Goal: Task Accomplishment & Management: Use online tool/utility

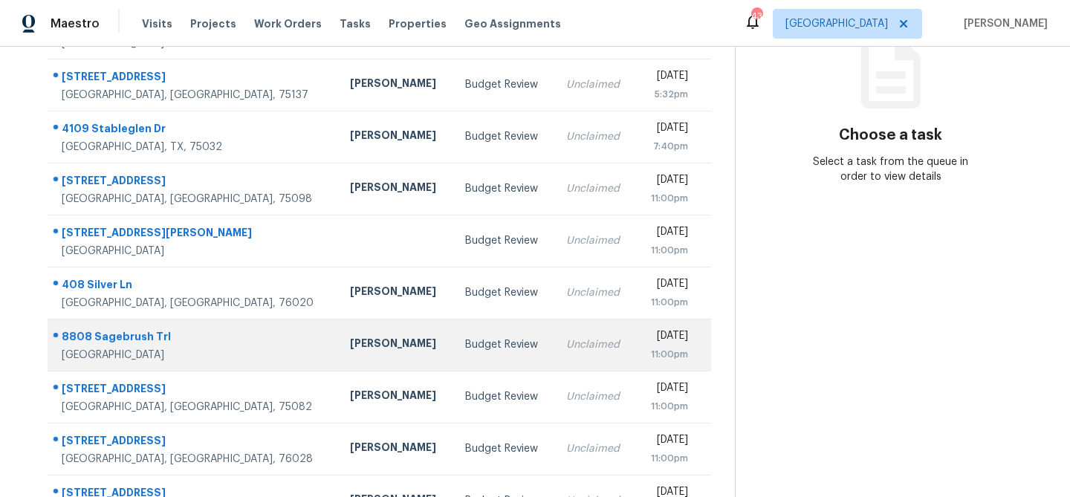
scroll to position [277, 0]
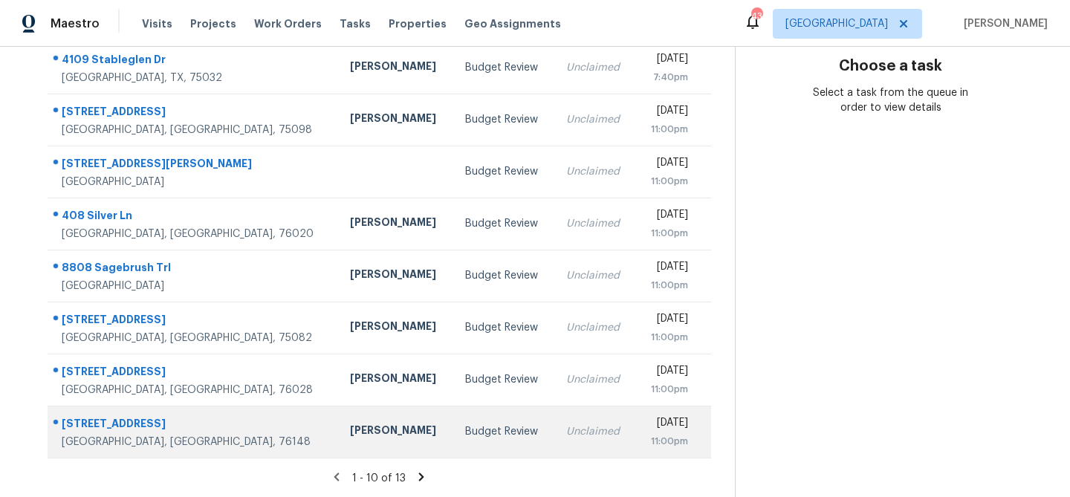
click at [338, 421] on td "Andrew Kempka" at bounding box center [395, 432] width 115 height 52
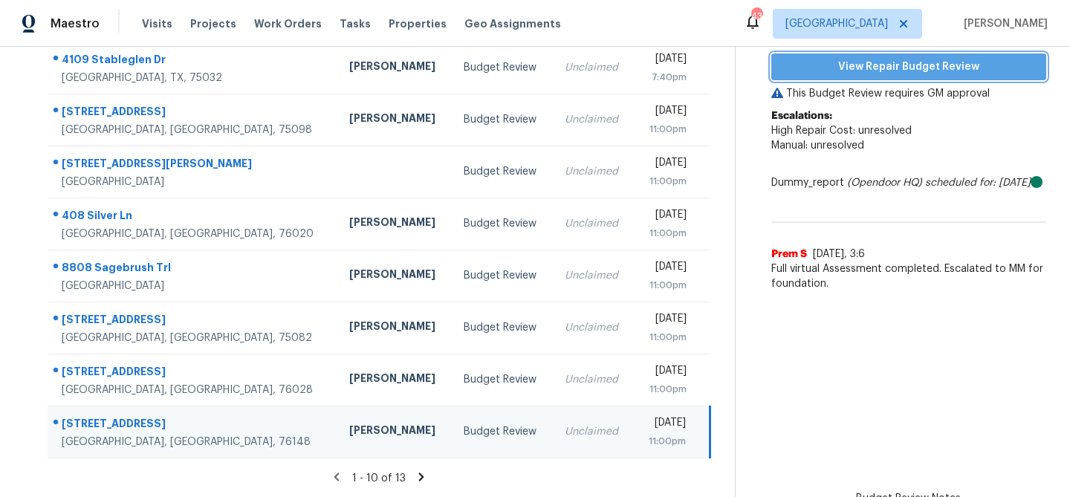
click at [885, 70] on span "View Repair Budget Review" at bounding box center [908, 67] width 251 height 19
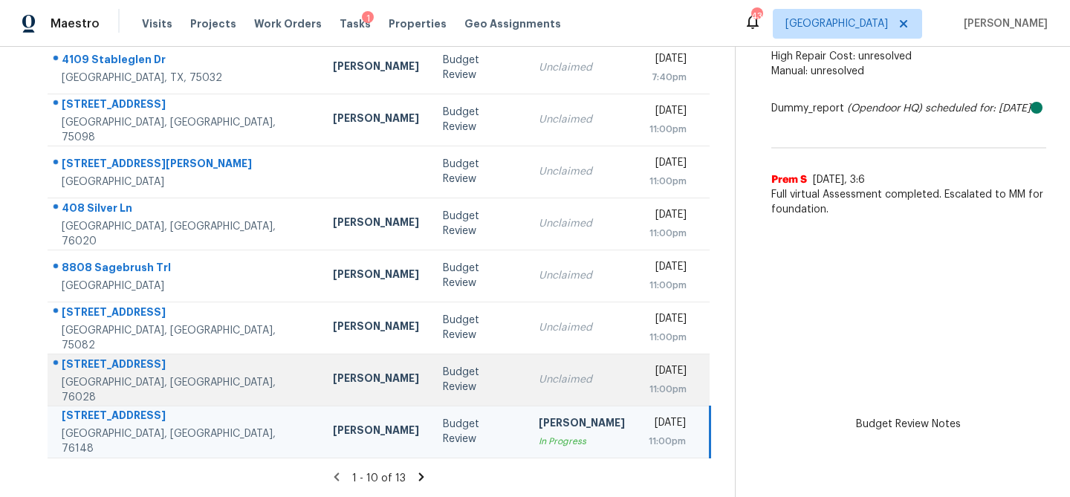
click at [527, 387] on td "Unclaimed" at bounding box center [582, 380] width 110 height 52
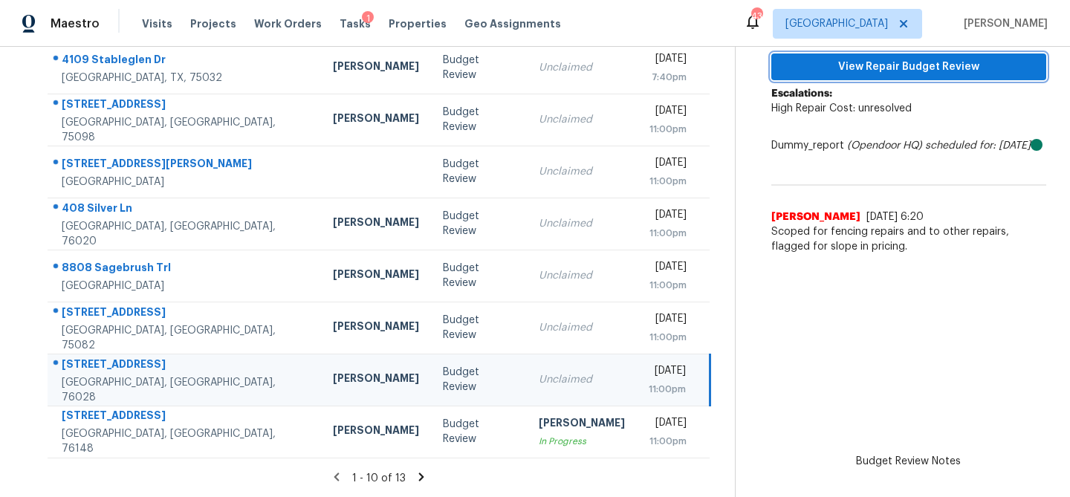
click at [878, 77] on button "View Repair Budget Review" at bounding box center [909, 68] width 275 height 28
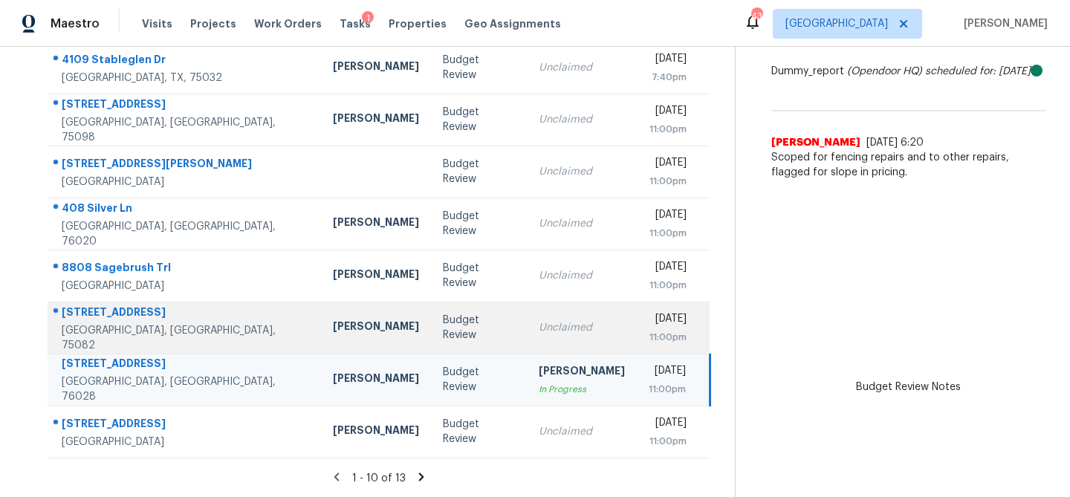
click at [527, 311] on td "Unclaimed" at bounding box center [582, 328] width 110 height 52
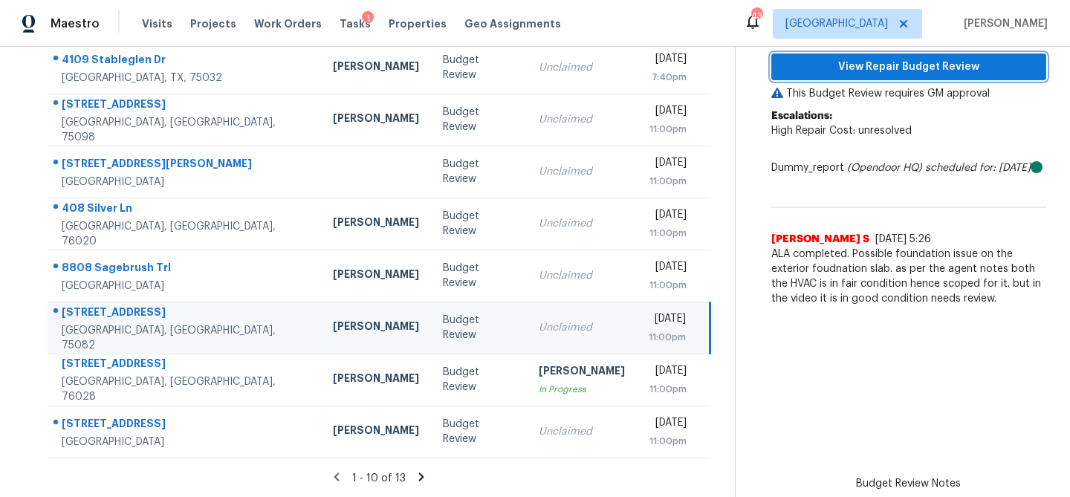
click at [888, 72] on span "View Repair Budget Review" at bounding box center [908, 67] width 251 height 19
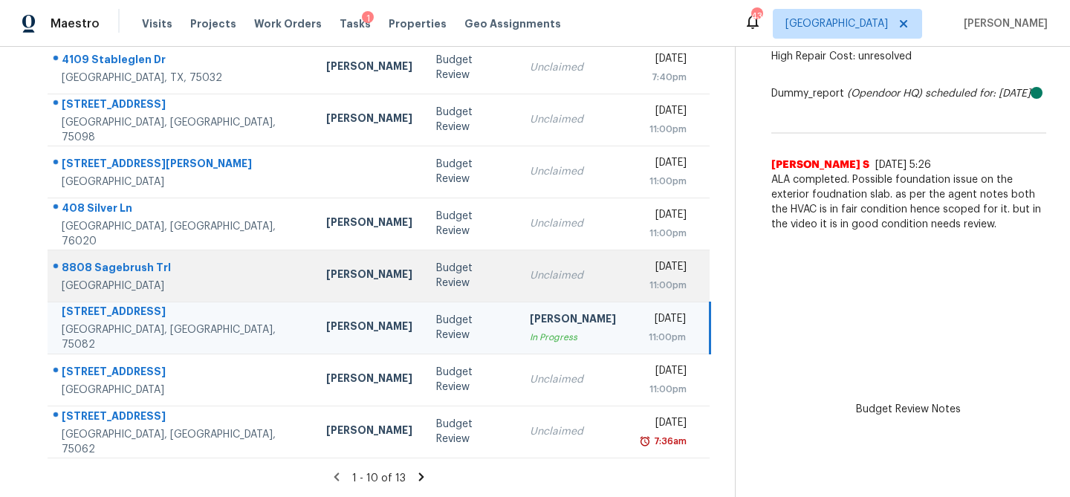
click at [566, 268] on div "Unclaimed" at bounding box center [573, 275] width 86 height 15
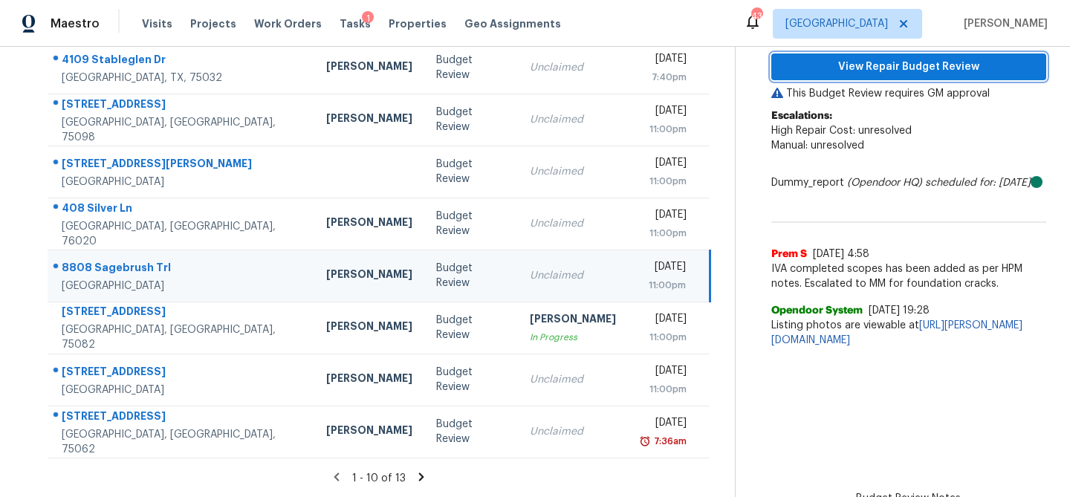
click at [899, 59] on span "View Repair Budget Review" at bounding box center [908, 67] width 251 height 19
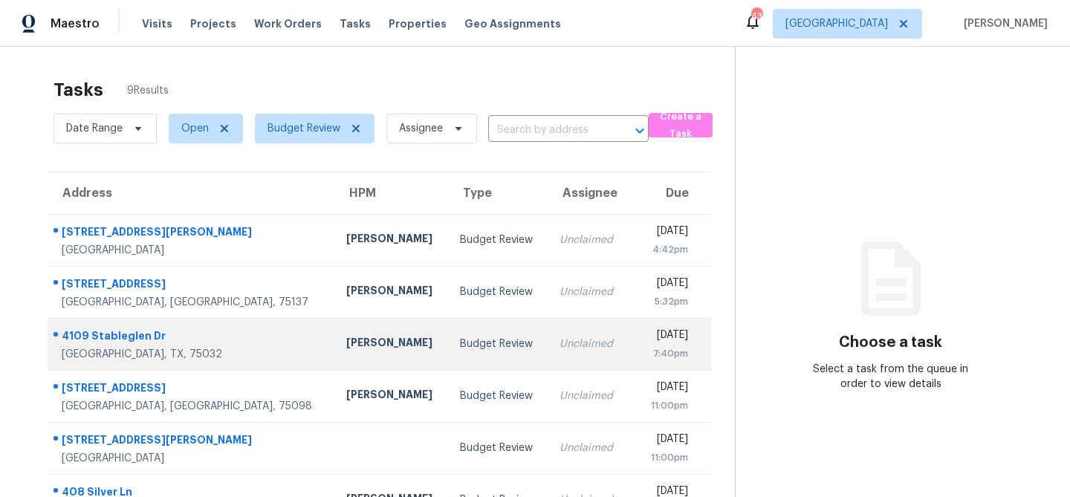
scroll to position [197, 0]
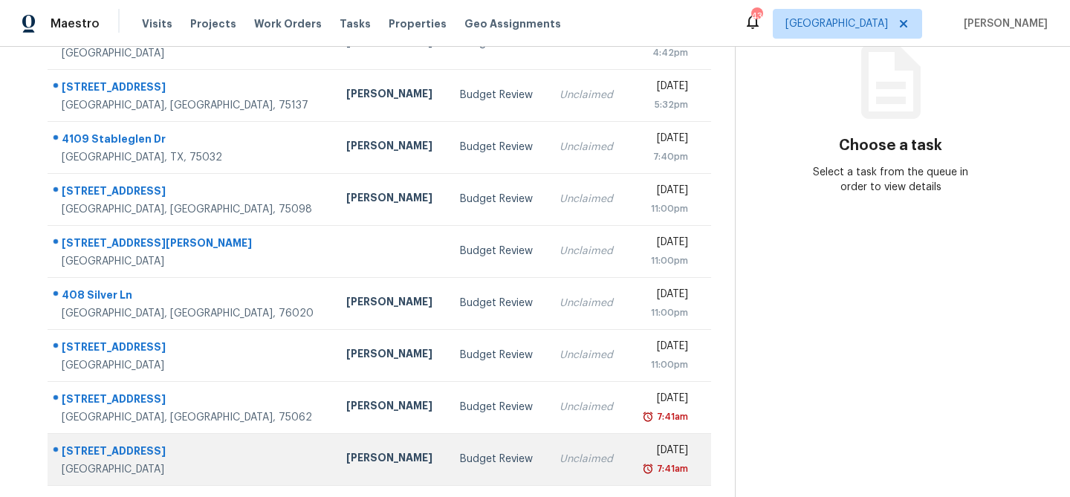
click at [346, 453] on div "RonDerrick Jackson" at bounding box center [391, 459] width 90 height 19
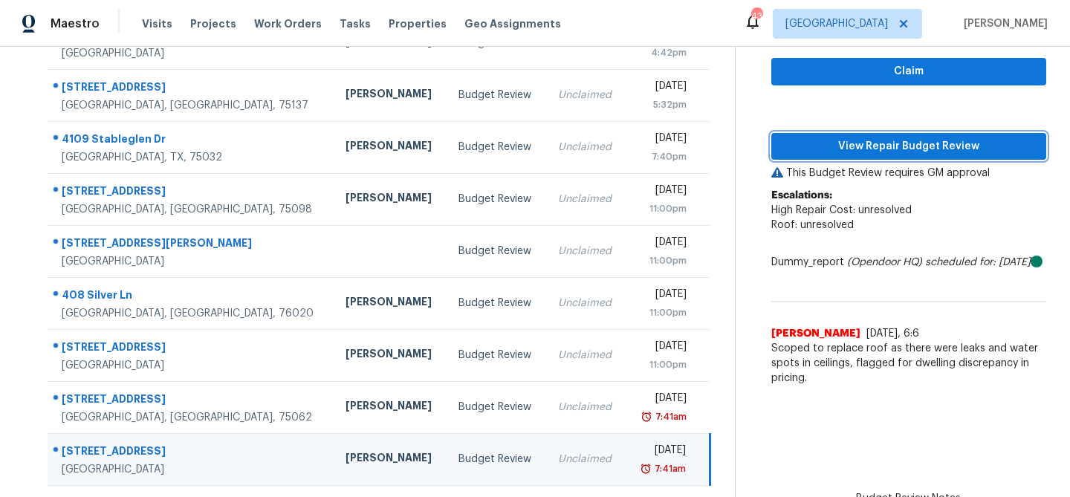
click at [812, 147] on span "View Repair Budget Review" at bounding box center [908, 147] width 251 height 19
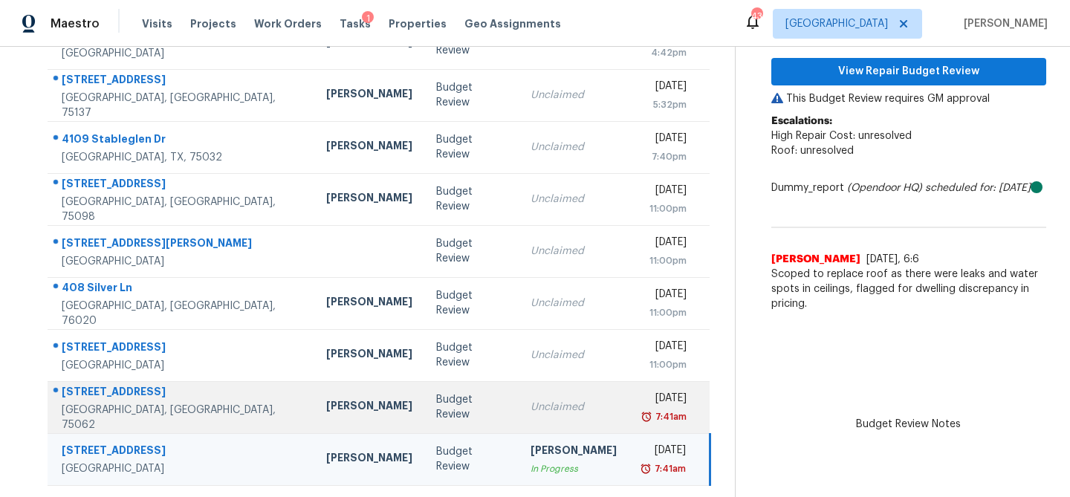
click at [439, 394] on td "Budget Review" at bounding box center [471, 407] width 94 height 52
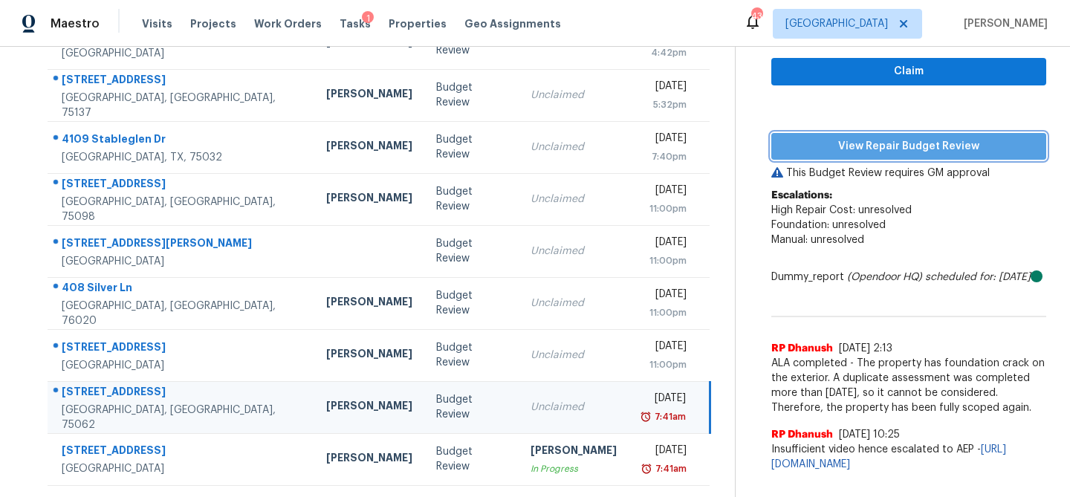
click at [881, 143] on span "View Repair Budget Review" at bounding box center [908, 147] width 251 height 19
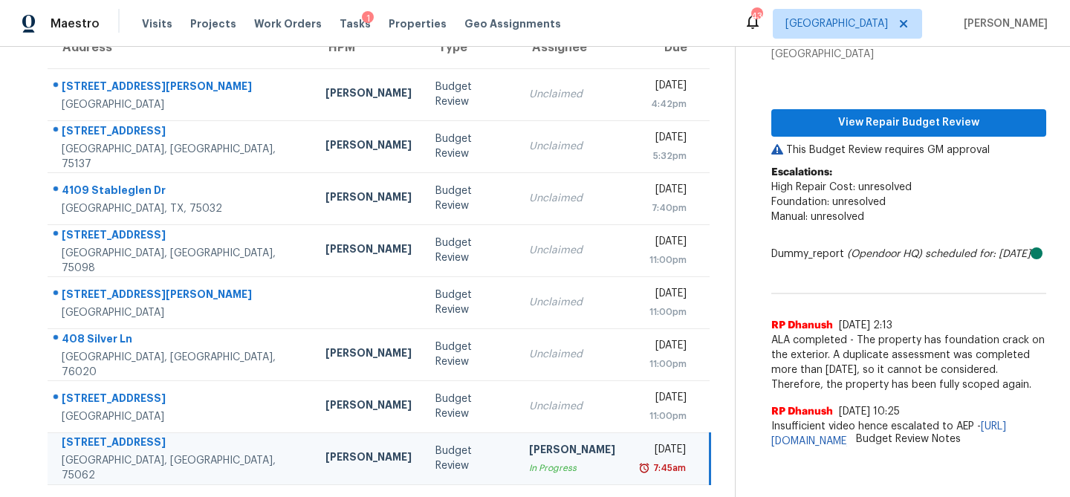
scroll to position [145, 0]
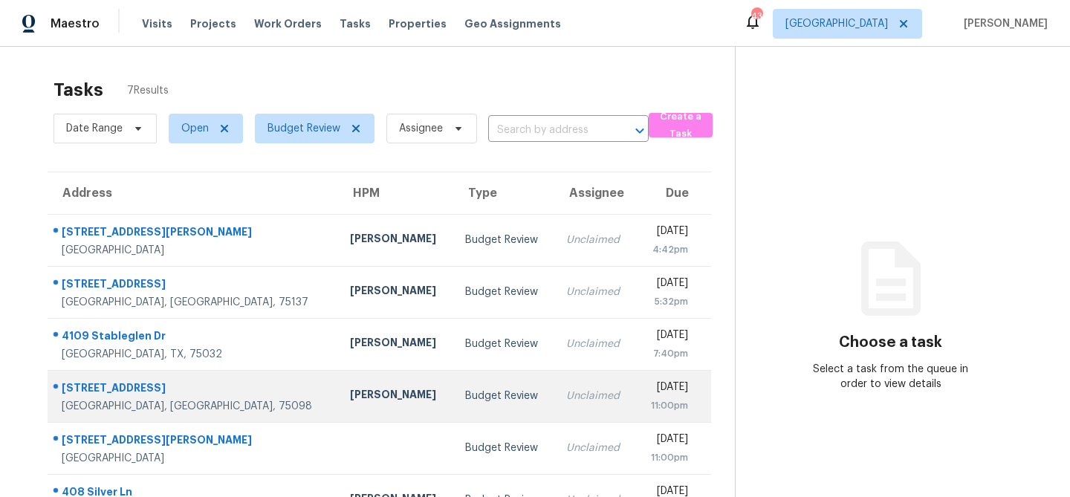
scroll to position [93, 0]
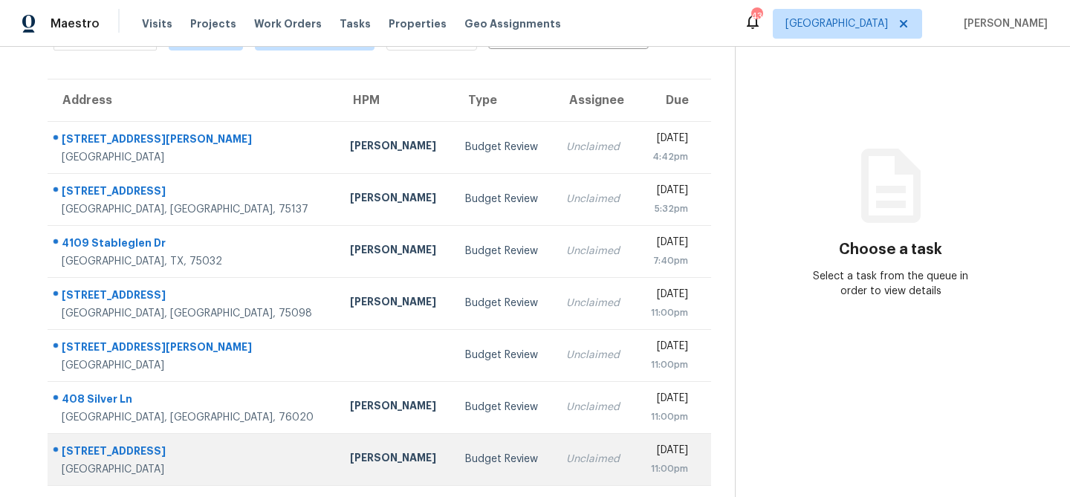
click at [353, 465] on div "[PERSON_NAME]" at bounding box center [395, 459] width 91 height 19
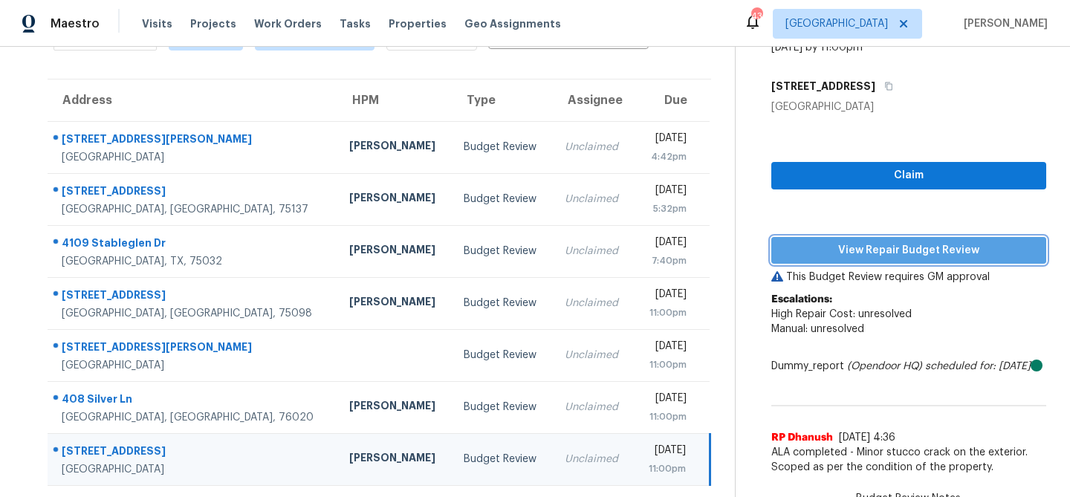
click at [840, 257] on span "View Repair Budget Review" at bounding box center [908, 251] width 251 height 19
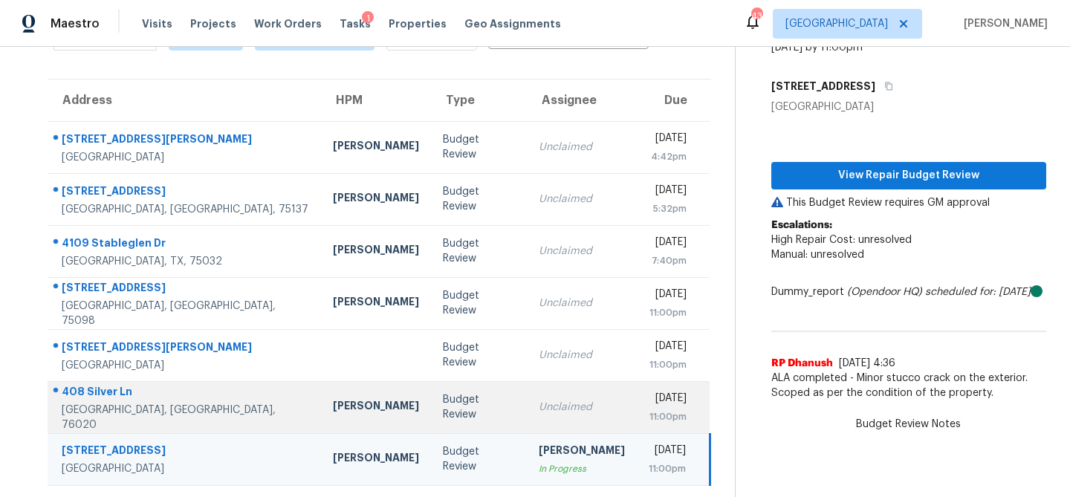
click at [527, 396] on td "Unclaimed" at bounding box center [582, 407] width 110 height 52
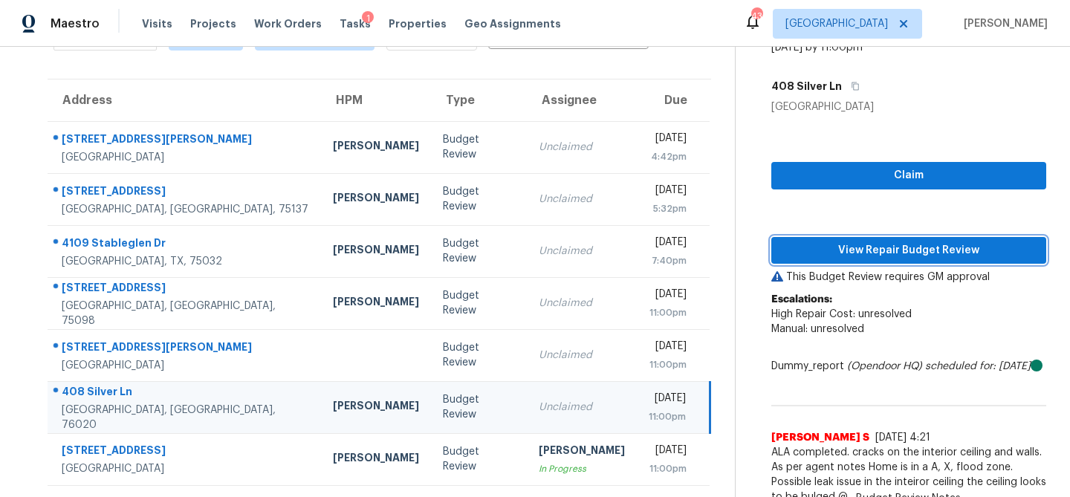
click at [828, 242] on span "View Repair Budget Review" at bounding box center [908, 251] width 251 height 19
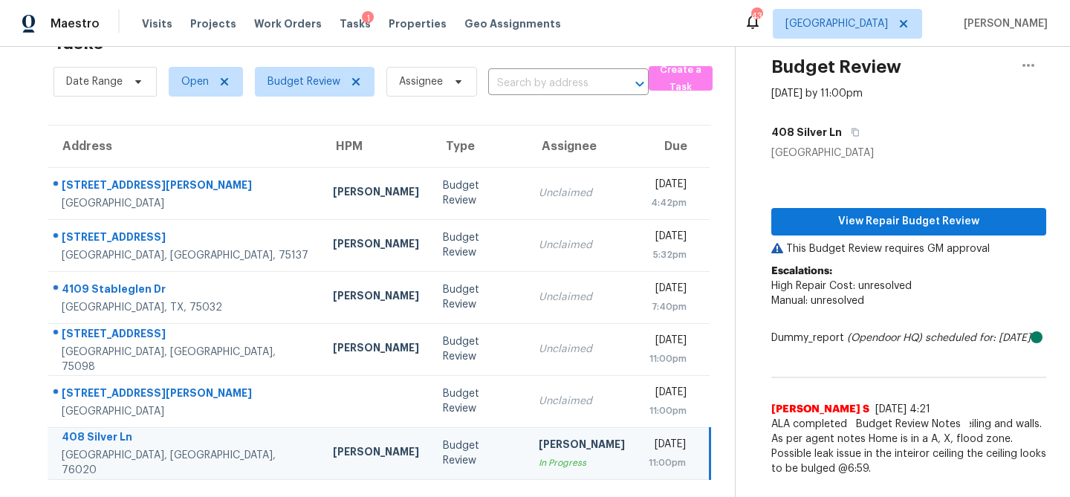
scroll to position [48, 0]
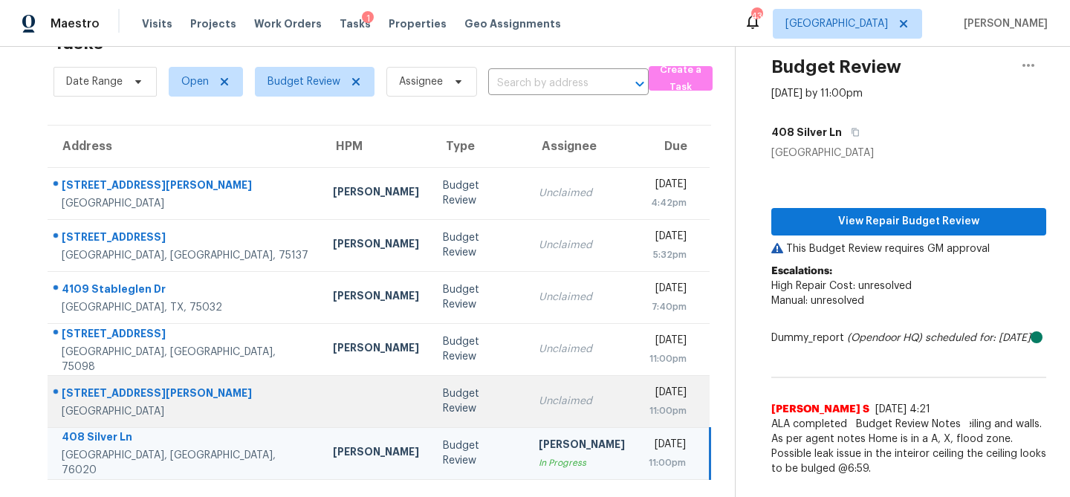
click at [338, 387] on td at bounding box center [376, 401] width 110 height 52
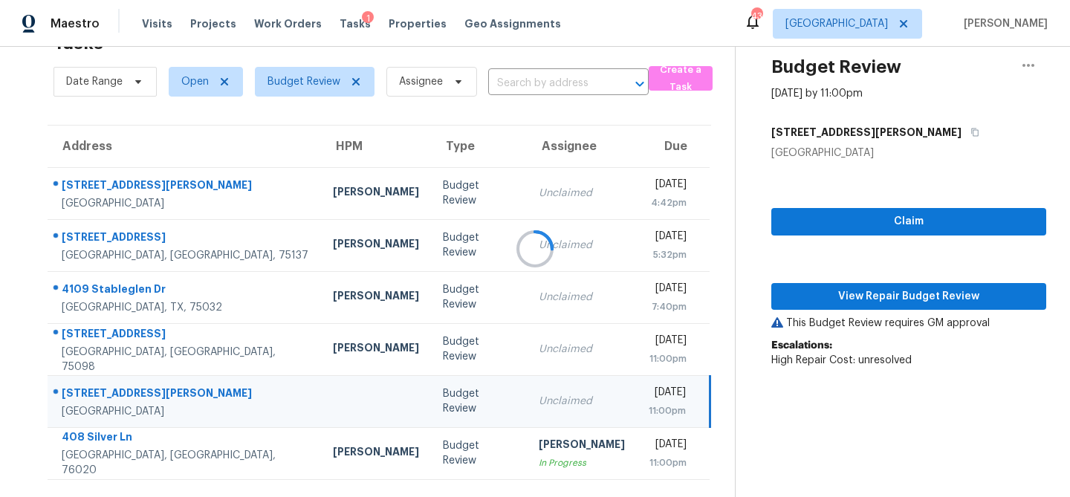
scroll to position [63, 0]
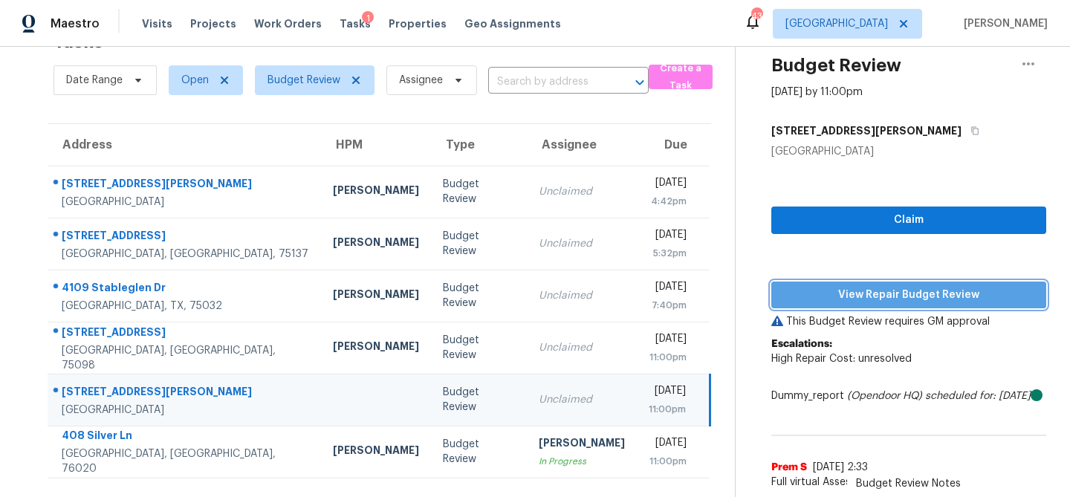
click at [879, 282] on button "View Repair Budget Review" at bounding box center [909, 296] width 275 height 28
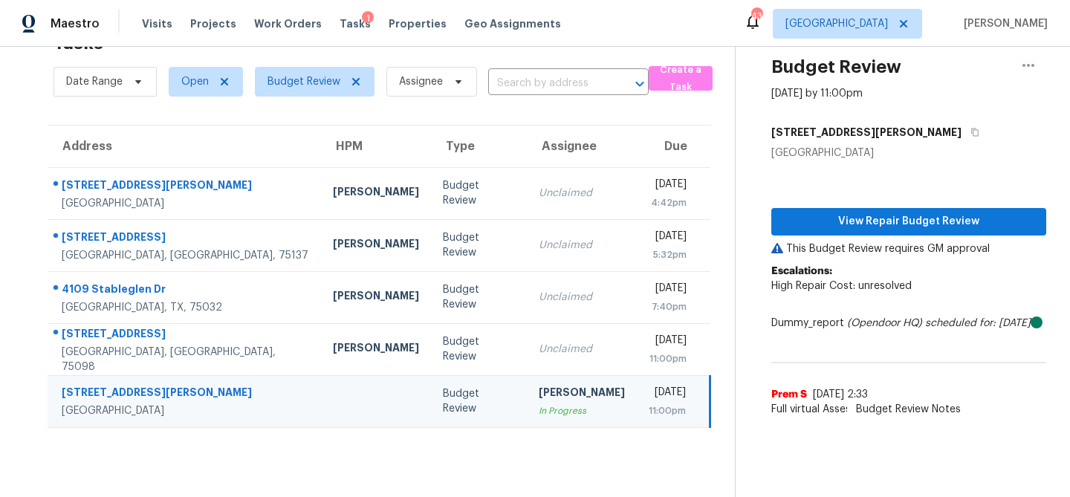
scroll to position [47, 0]
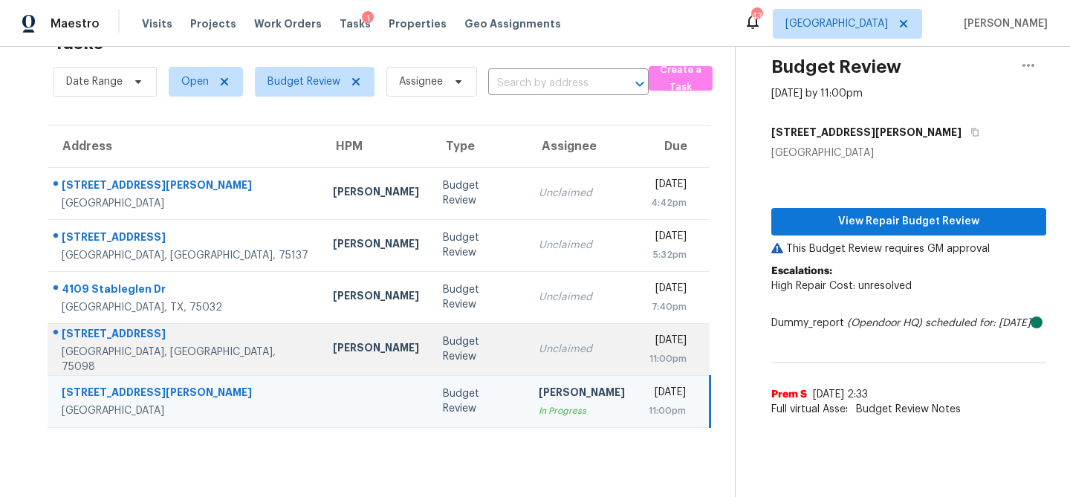
click at [527, 329] on td "Unclaimed" at bounding box center [582, 349] width 110 height 52
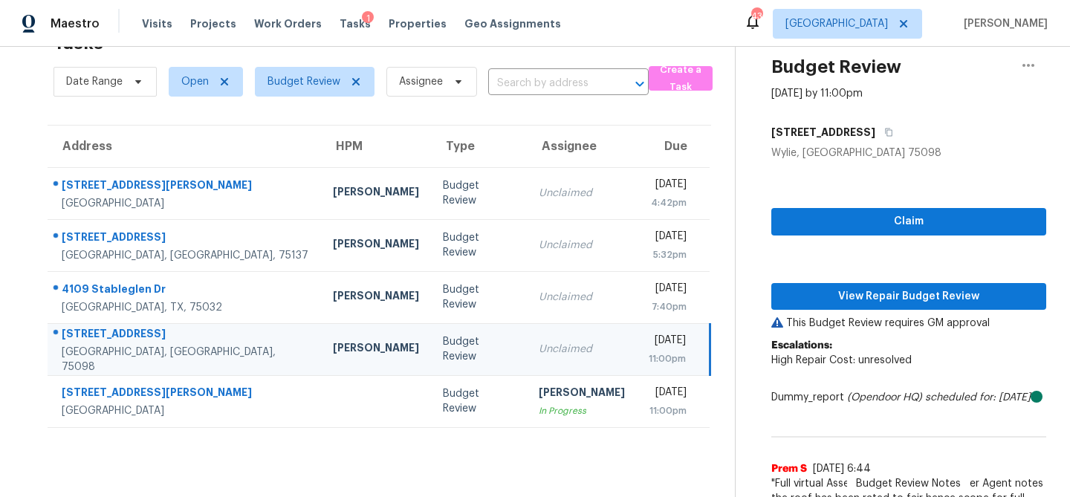
scroll to position [63, 0]
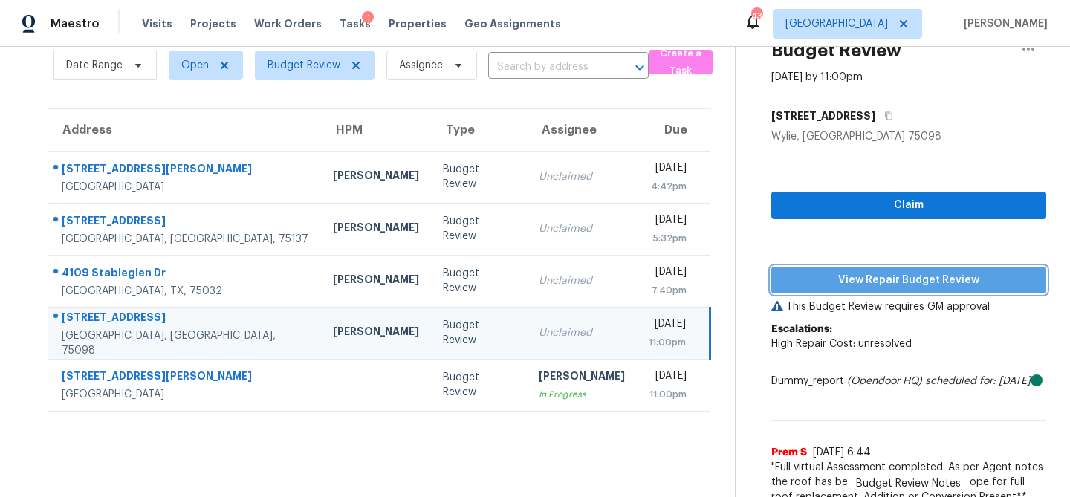
click at [856, 278] on span "View Repair Budget Review" at bounding box center [908, 280] width 251 height 19
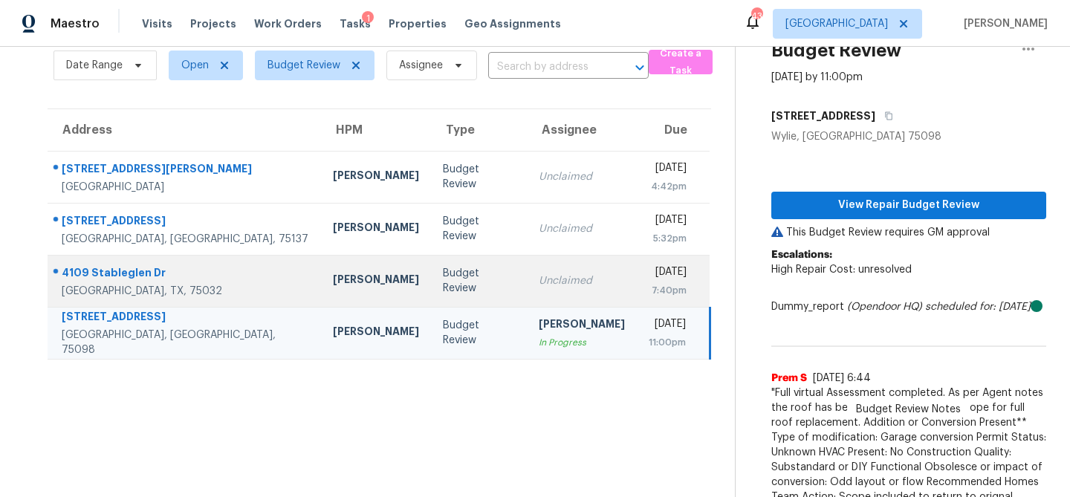
click at [527, 276] on td "Unclaimed" at bounding box center [582, 281] width 110 height 52
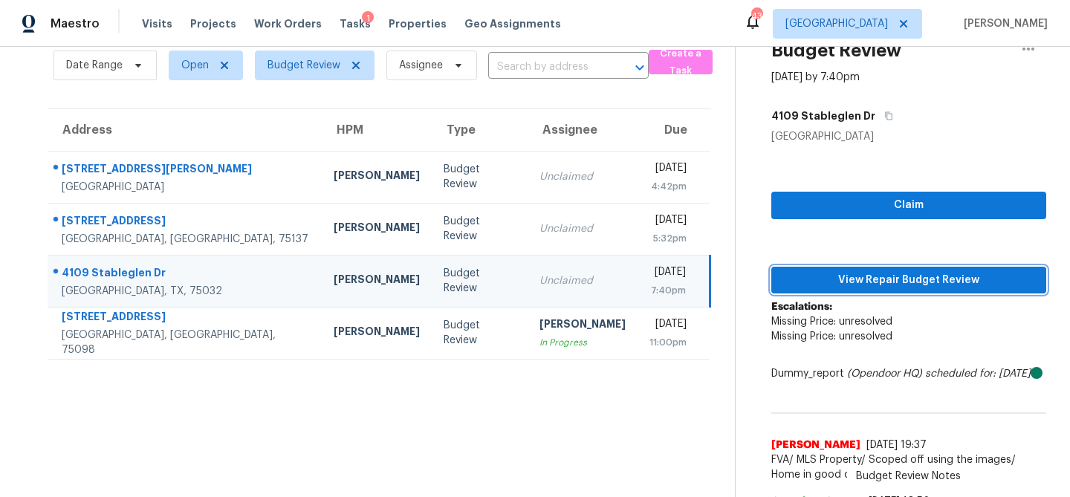
click at [877, 271] on span "View Repair Budget Review" at bounding box center [908, 280] width 251 height 19
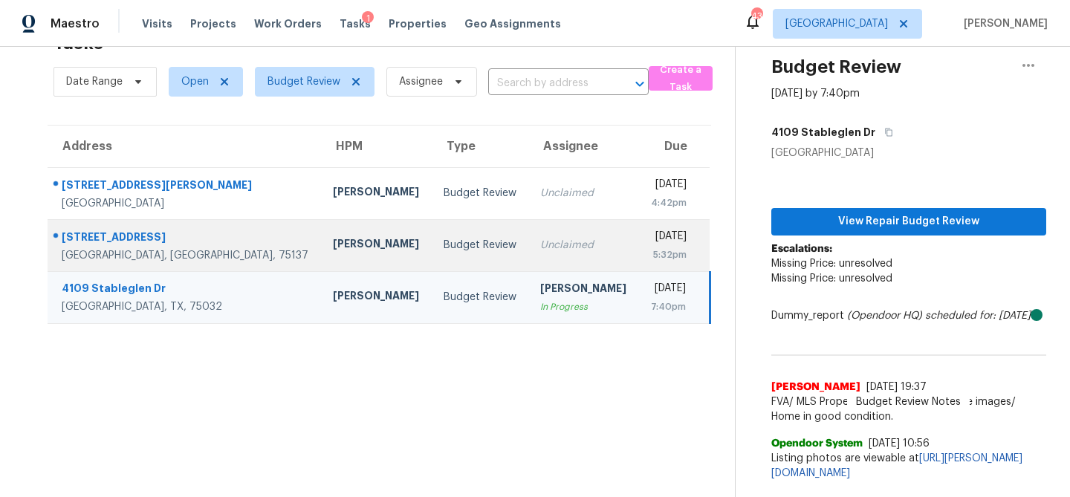
click at [534, 219] on td "Unclaimed" at bounding box center [584, 245] width 110 height 52
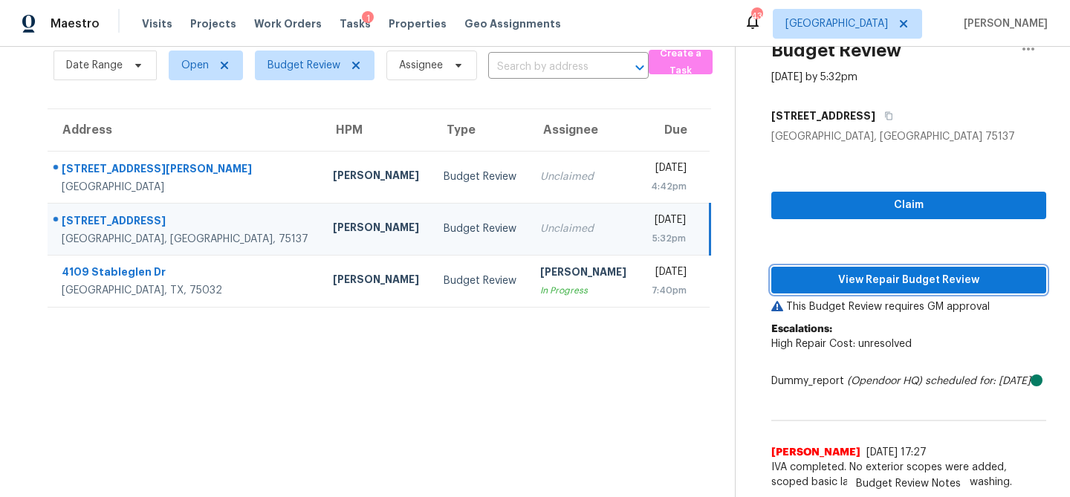
click at [864, 271] on span "View Repair Budget Review" at bounding box center [908, 280] width 251 height 19
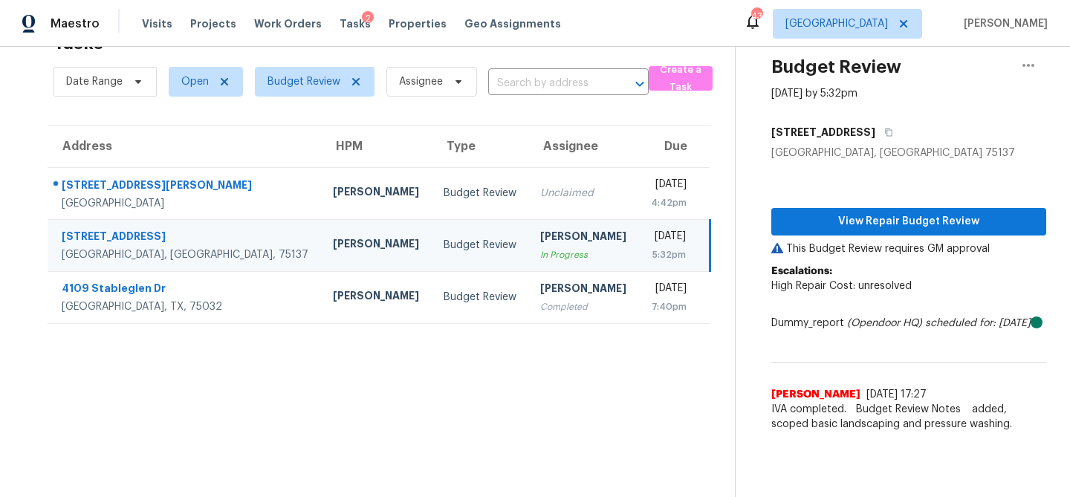
scroll to position [47, 0]
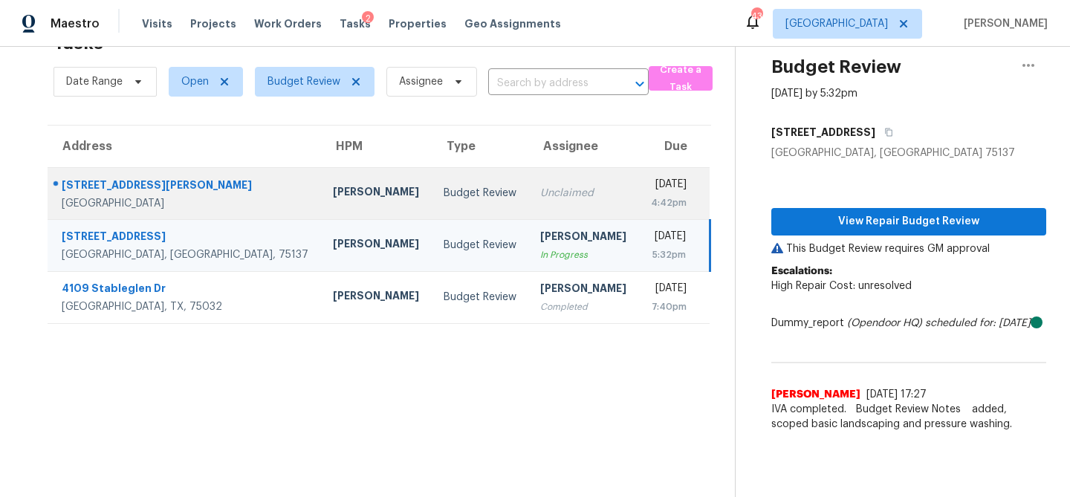
click at [540, 188] on div "Unclaimed" at bounding box center [583, 193] width 87 height 15
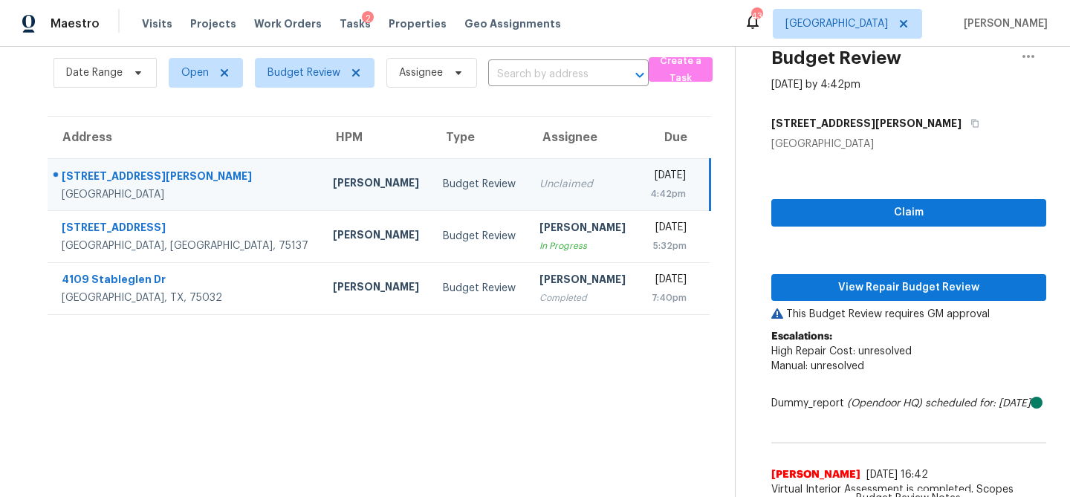
scroll to position [63, 0]
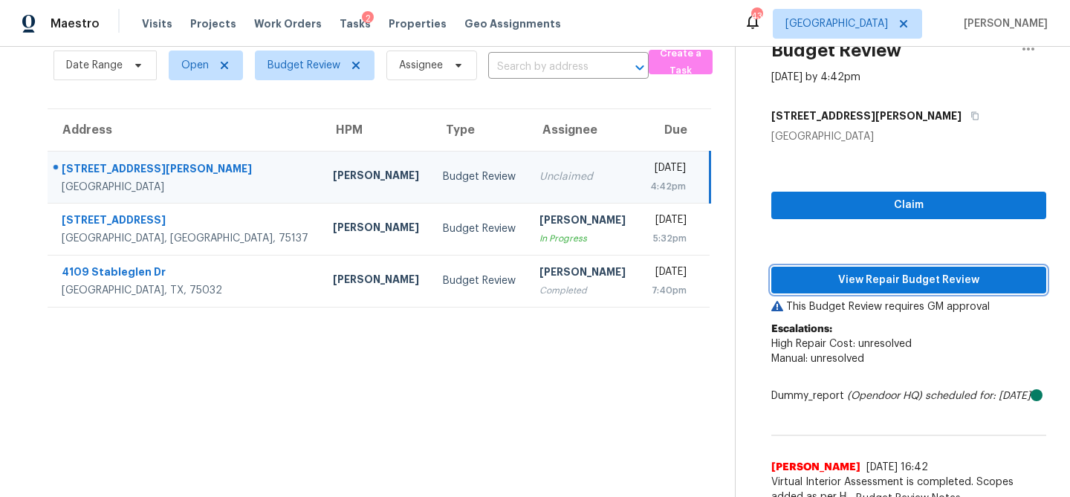
click at [867, 274] on span "View Repair Budget Review" at bounding box center [908, 280] width 251 height 19
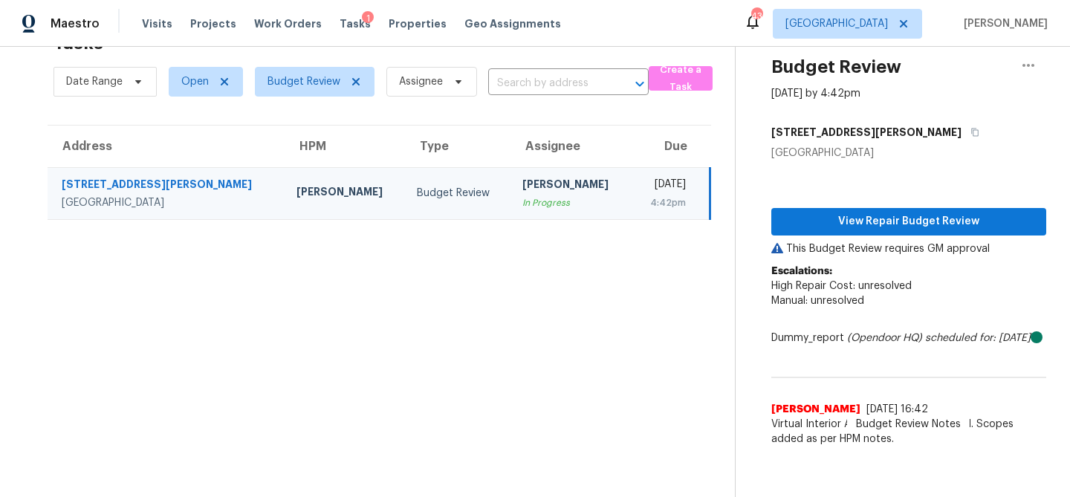
scroll to position [47, 0]
click at [314, 85] on span "Budget Review" at bounding box center [304, 81] width 73 height 15
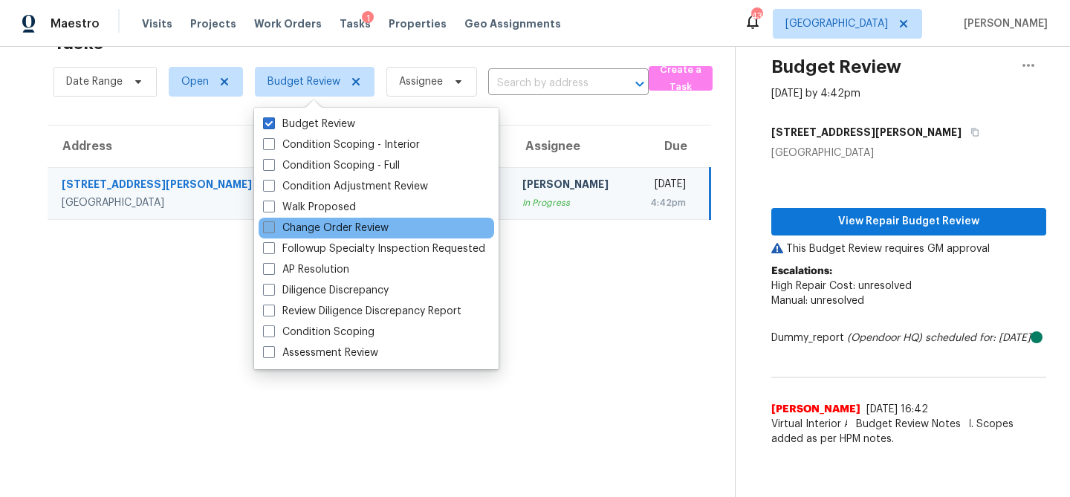
click at [265, 229] on span at bounding box center [269, 228] width 12 height 12
click at [265, 229] on input "Change Order Review" at bounding box center [268, 226] width 10 height 10
checkbox input "true"
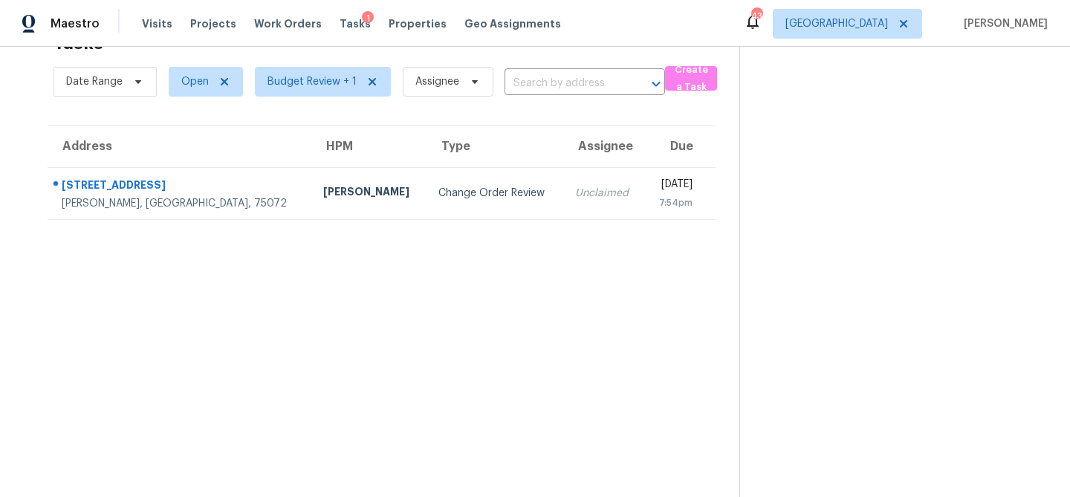
click at [155, 281] on section "Tasks 1 Results Date Range Open Budget Review + 1 Assignee ​ Create a Task Addr…" at bounding box center [382, 261] width 716 height 474
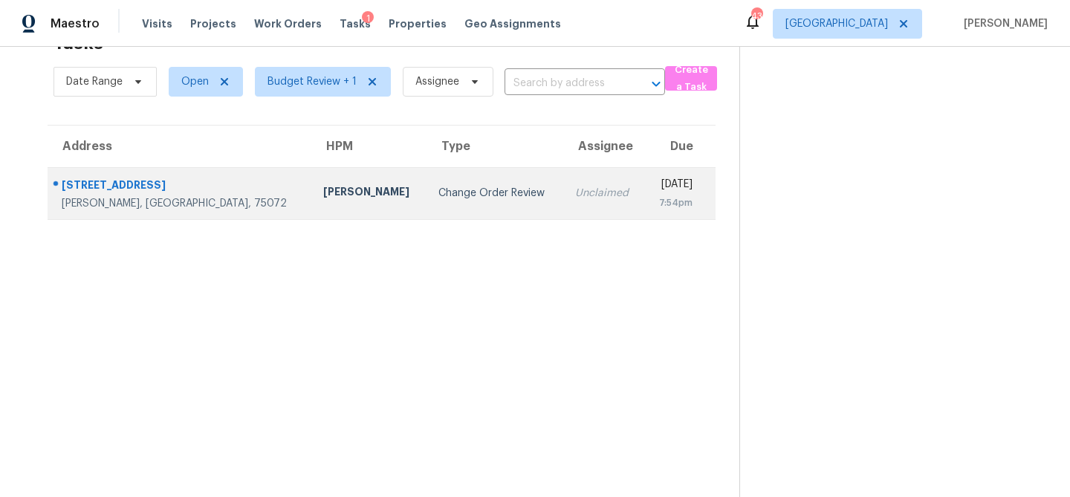
click at [323, 191] on div "Alicia Anices" at bounding box center [368, 193] width 91 height 19
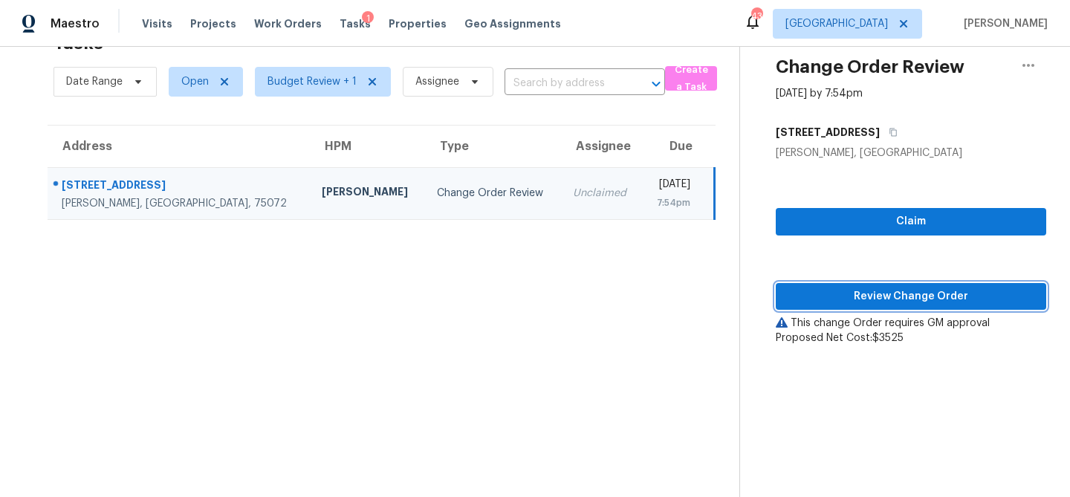
click at [830, 291] on span "Review Change Order" at bounding box center [911, 297] width 247 height 19
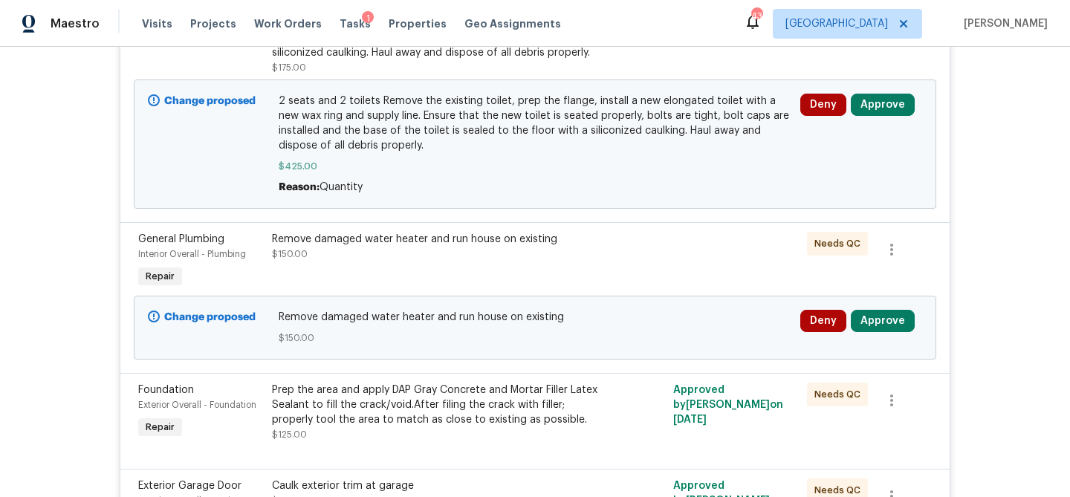
scroll to position [2008, 0]
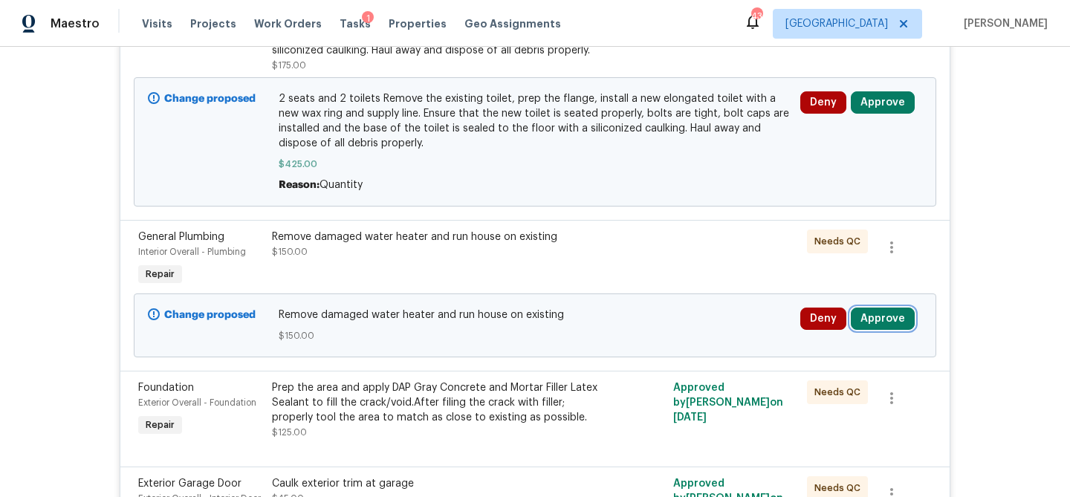
click at [879, 330] on button "Approve" at bounding box center [883, 319] width 64 height 22
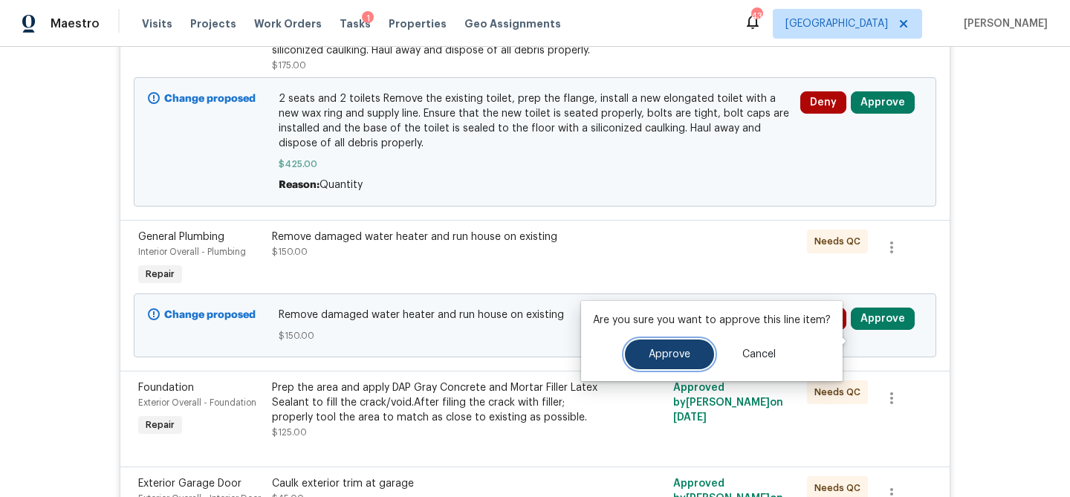
click at [668, 349] on span "Approve" at bounding box center [670, 354] width 42 height 11
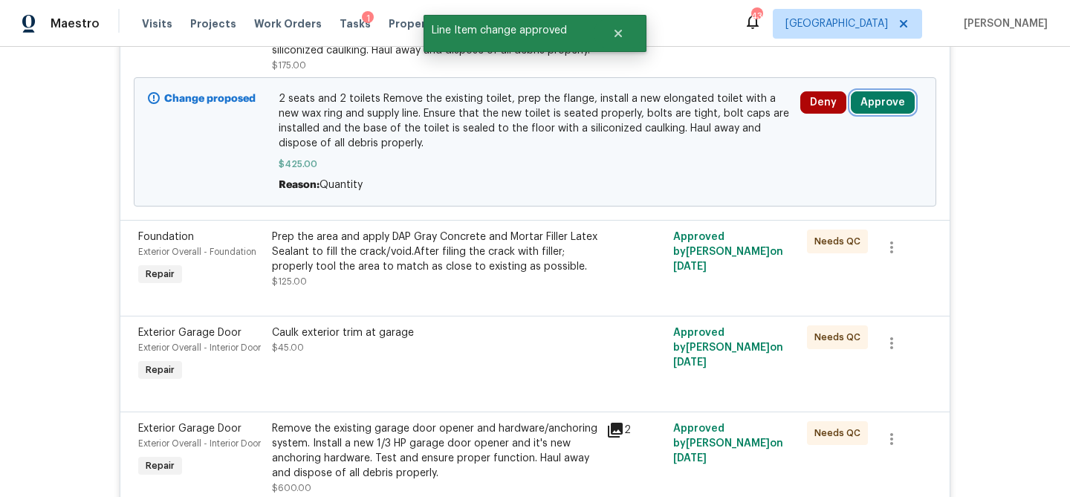
click at [890, 114] on button "Approve" at bounding box center [883, 102] width 64 height 22
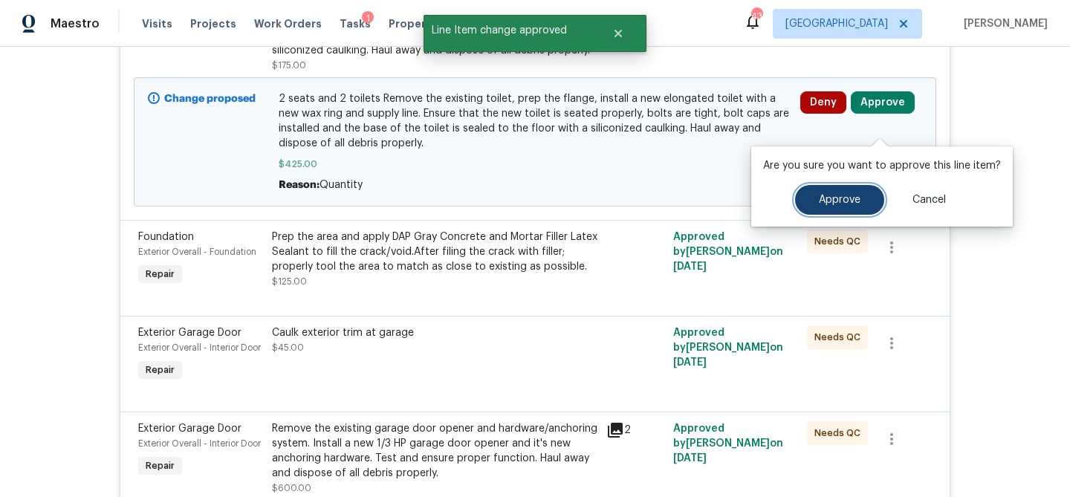
click at [821, 206] on button "Approve" at bounding box center [839, 200] width 89 height 30
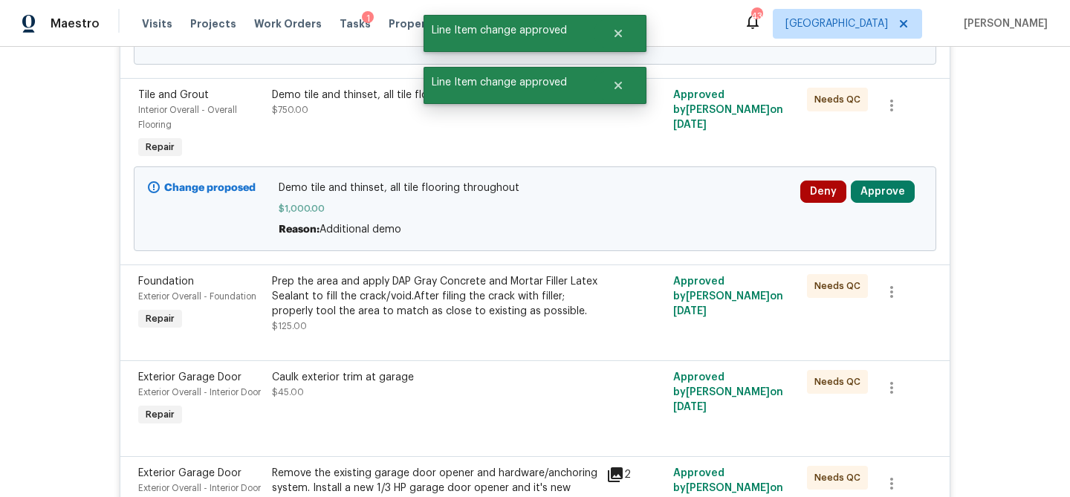
scroll to position [1716, 0]
click at [879, 204] on button "Approve" at bounding box center [883, 192] width 64 height 22
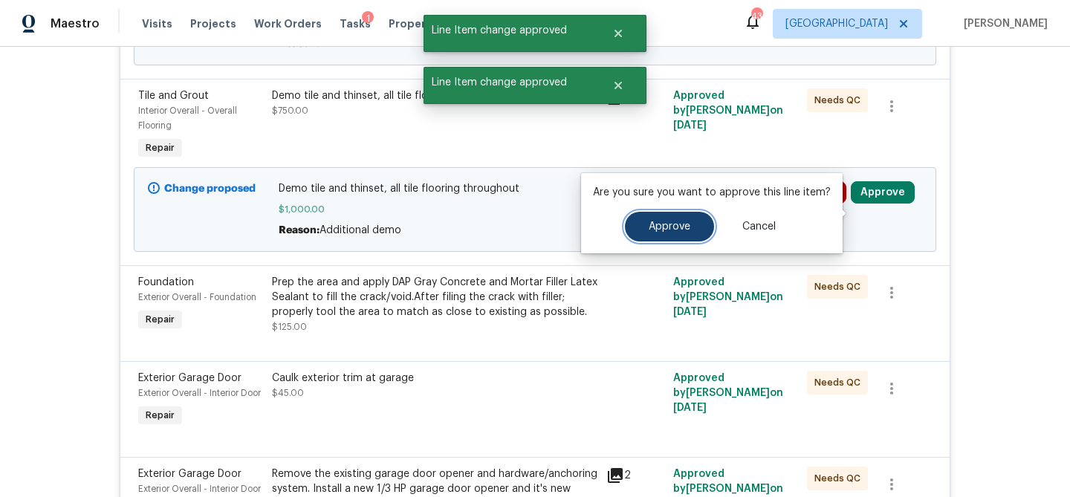
click at [683, 233] on button "Approve" at bounding box center [669, 227] width 89 height 30
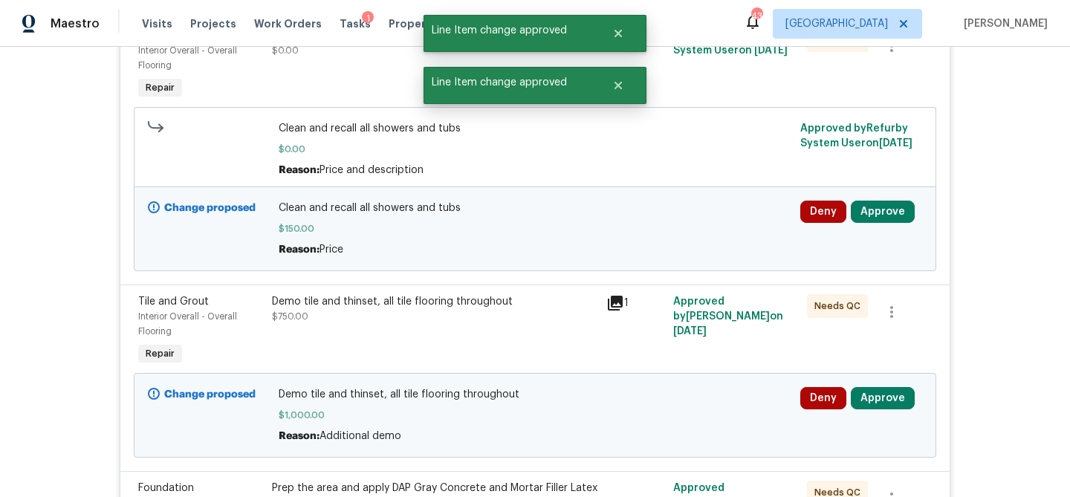
scroll to position [1511, 0]
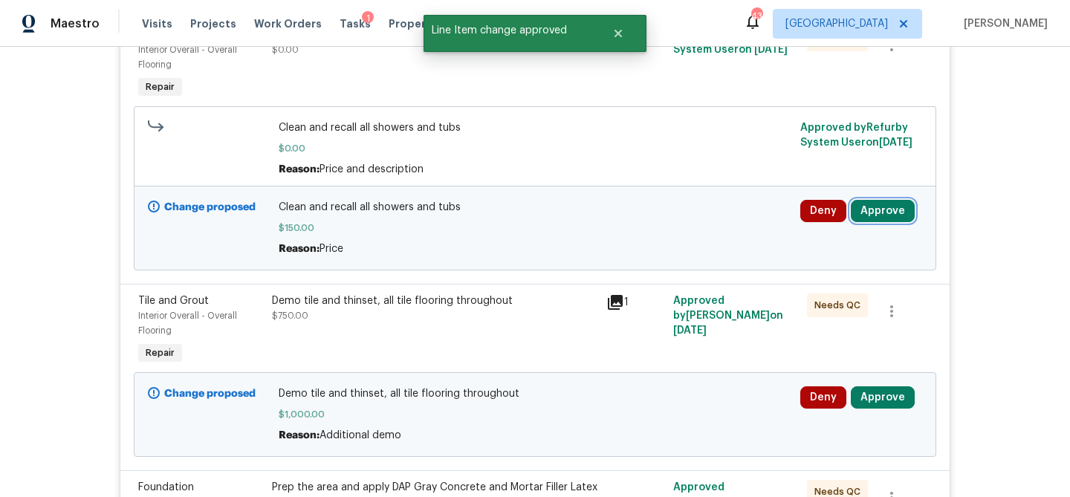
click at [888, 222] on button "Approve" at bounding box center [883, 211] width 64 height 22
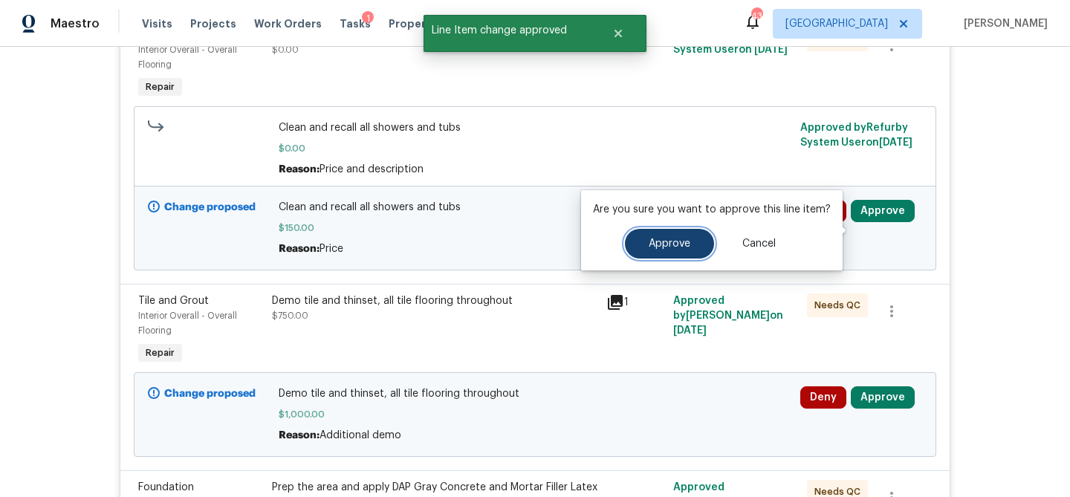
click at [662, 239] on span "Approve" at bounding box center [670, 244] width 42 height 11
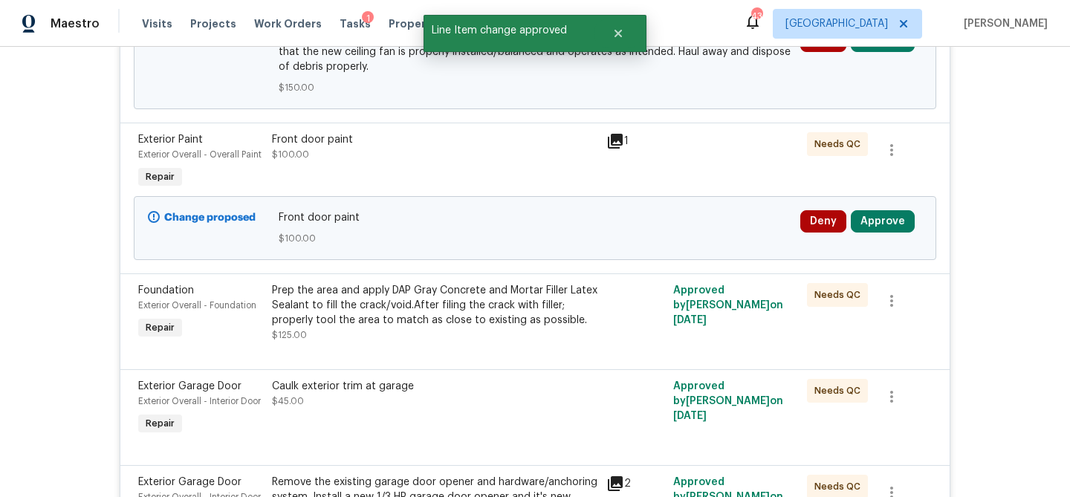
scroll to position [1251, 0]
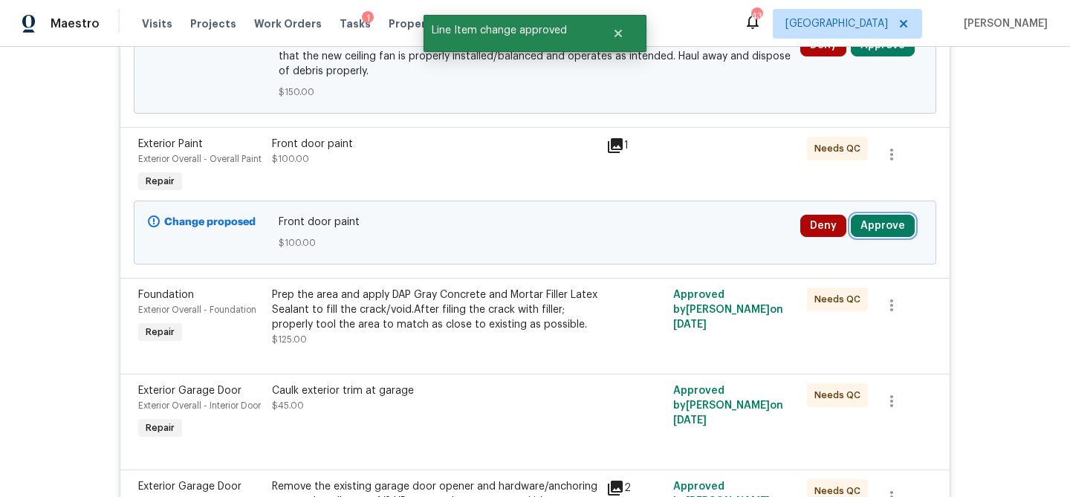
click at [870, 237] on button "Approve" at bounding box center [883, 226] width 64 height 22
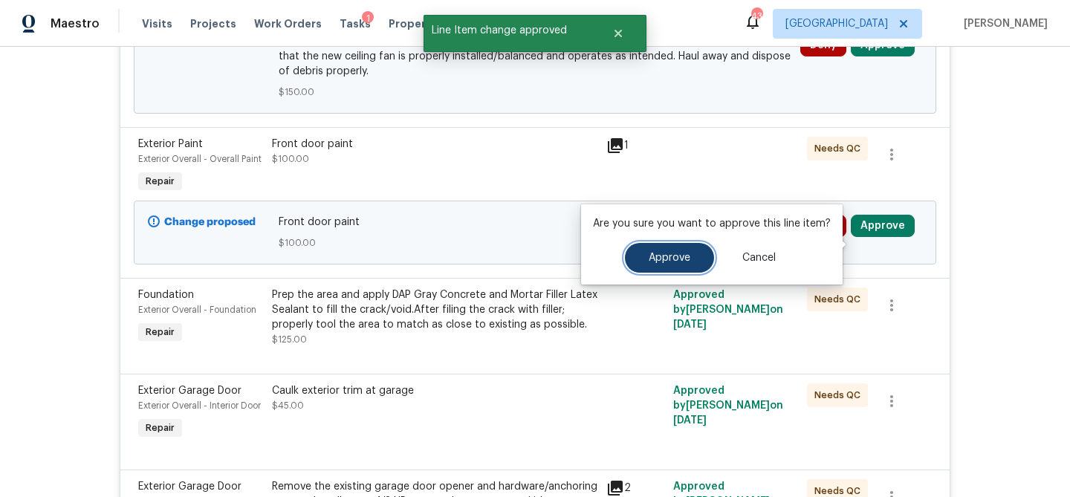
click at [674, 265] on button "Approve" at bounding box center [669, 258] width 89 height 30
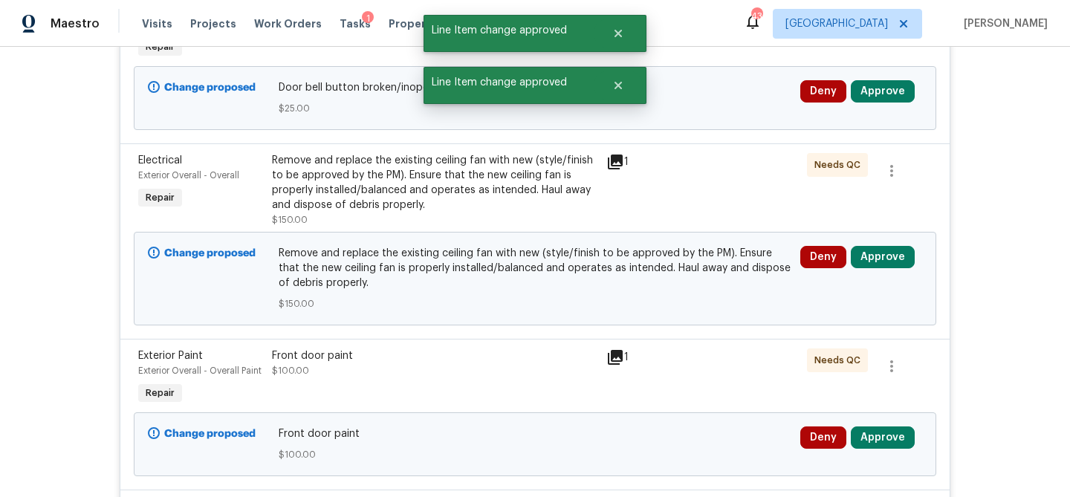
scroll to position [1033, 0]
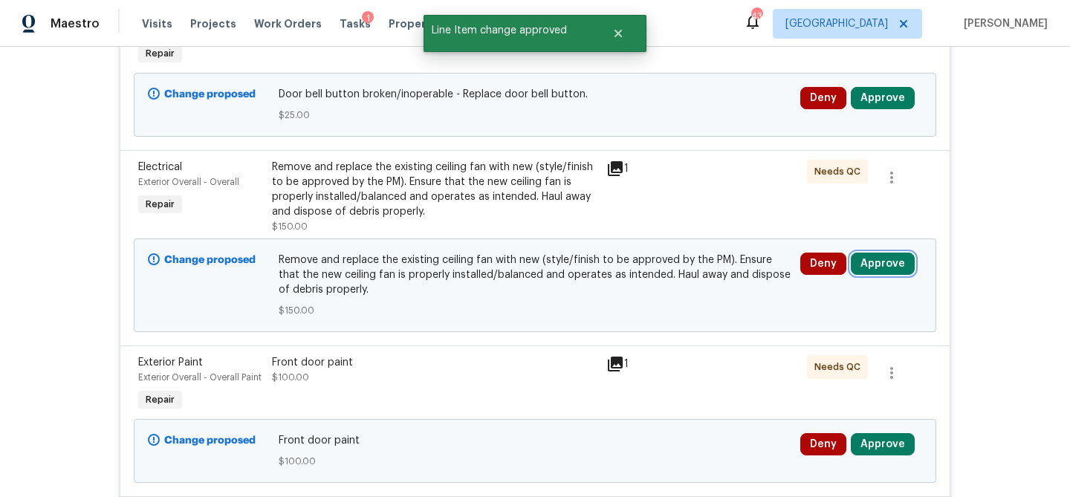
click at [878, 274] on button "Approve" at bounding box center [883, 264] width 64 height 22
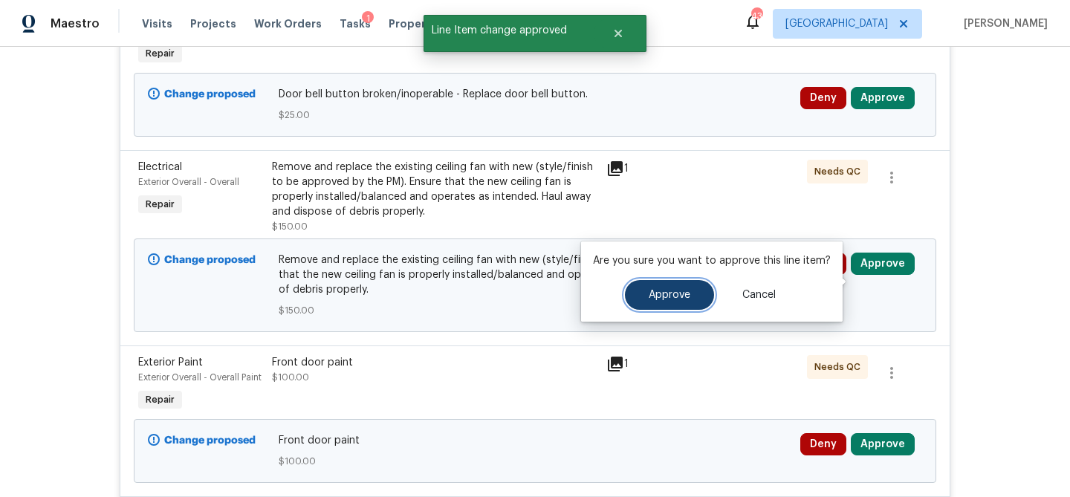
click at [675, 291] on span "Approve" at bounding box center [670, 295] width 42 height 11
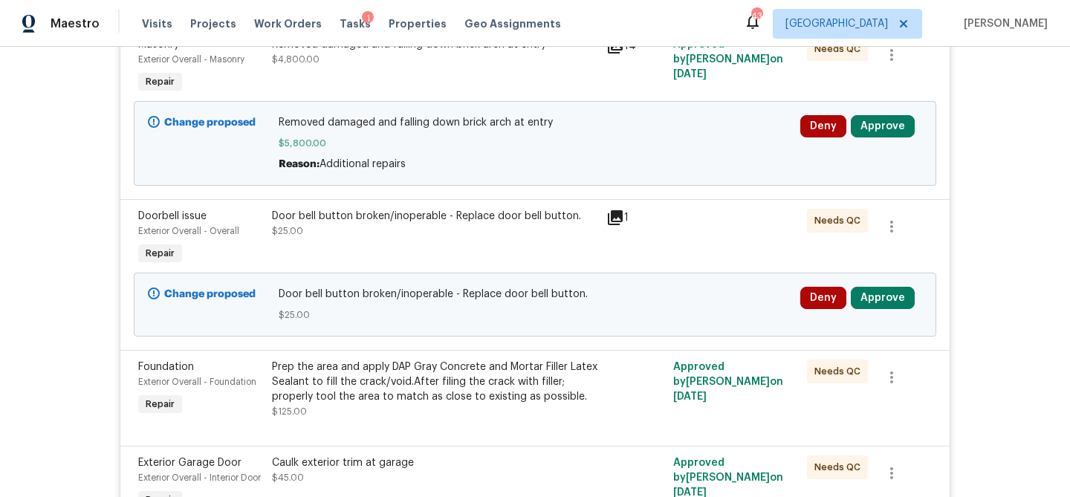
scroll to position [824, 0]
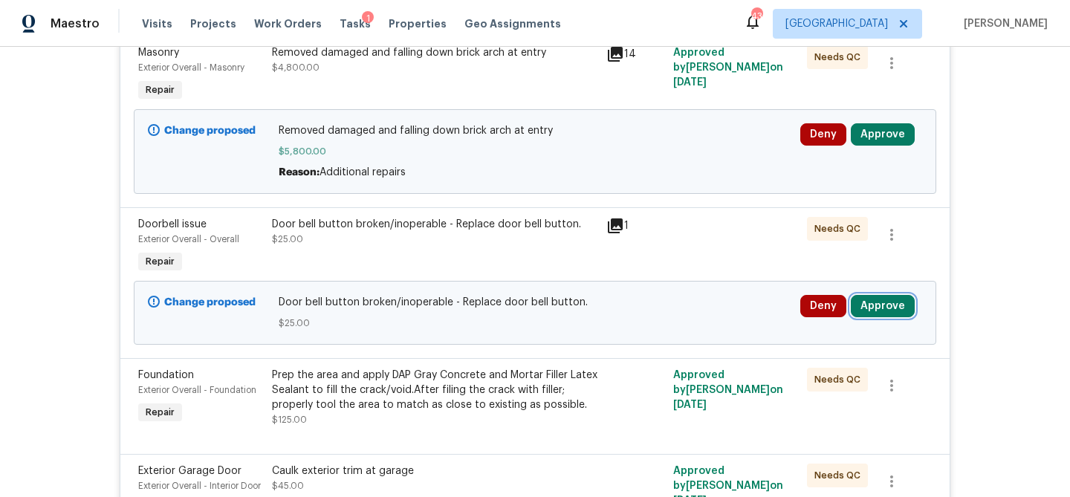
click at [890, 317] on button "Approve" at bounding box center [883, 306] width 64 height 22
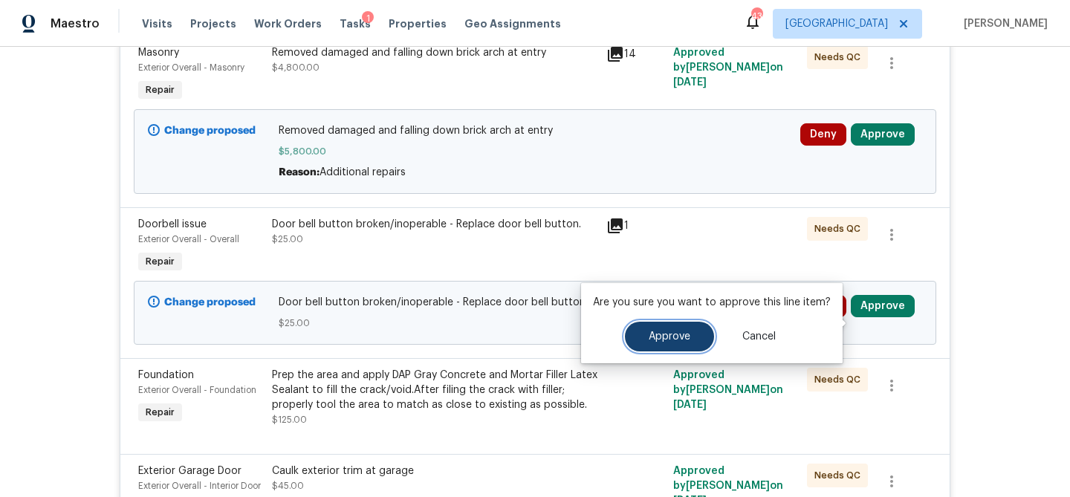
click at [671, 350] on button "Approve" at bounding box center [669, 337] width 89 height 30
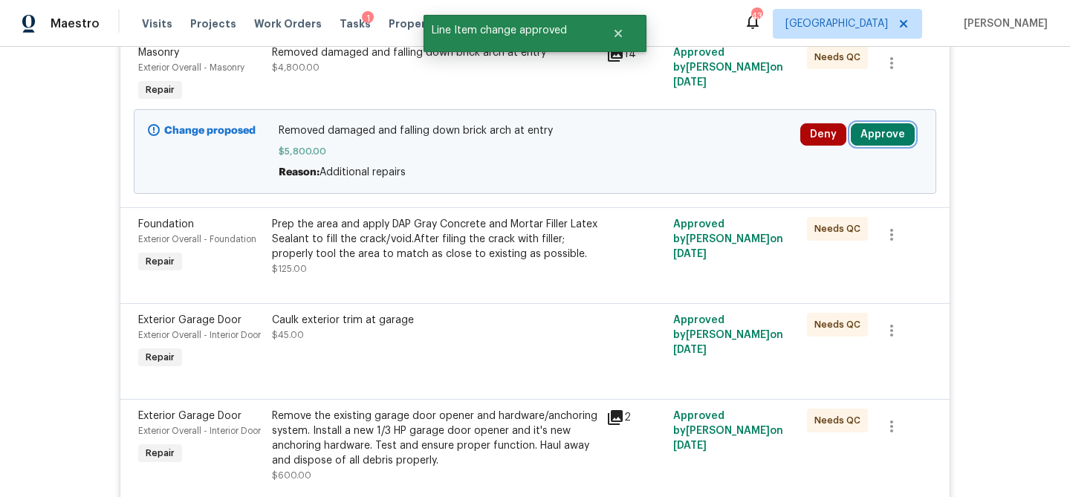
click at [887, 146] on button "Approve" at bounding box center [883, 134] width 64 height 22
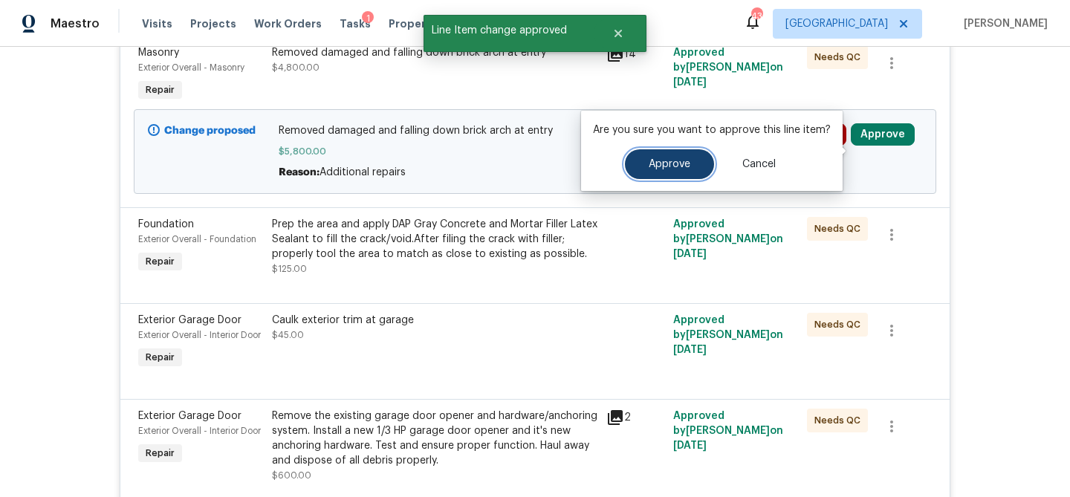
click at [674, 173] on button "Approve" at bounding box center [669, 164] width 89 height 30
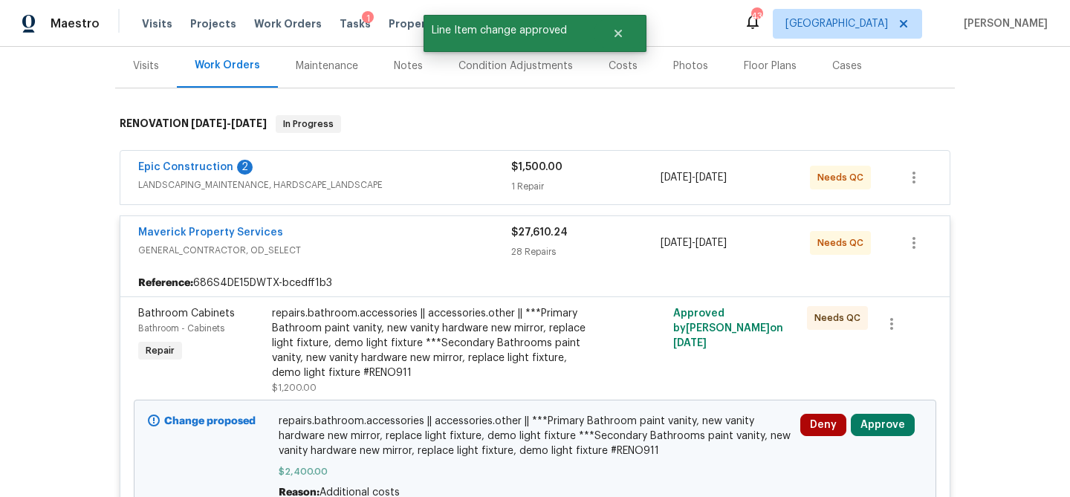
scroll to position [184, 0]
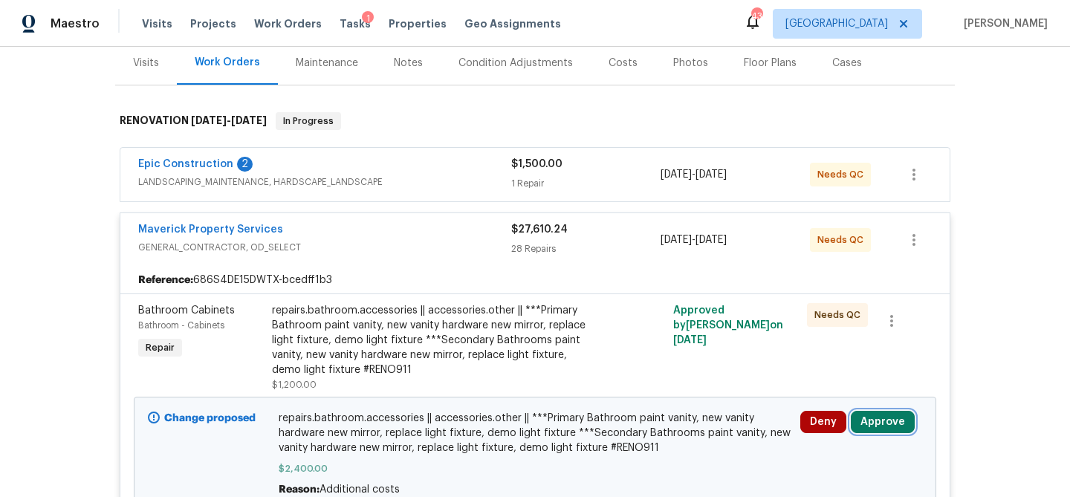
click at [889, 421] on button "Approve" at bounding box center [883, 422] width 64 height 22
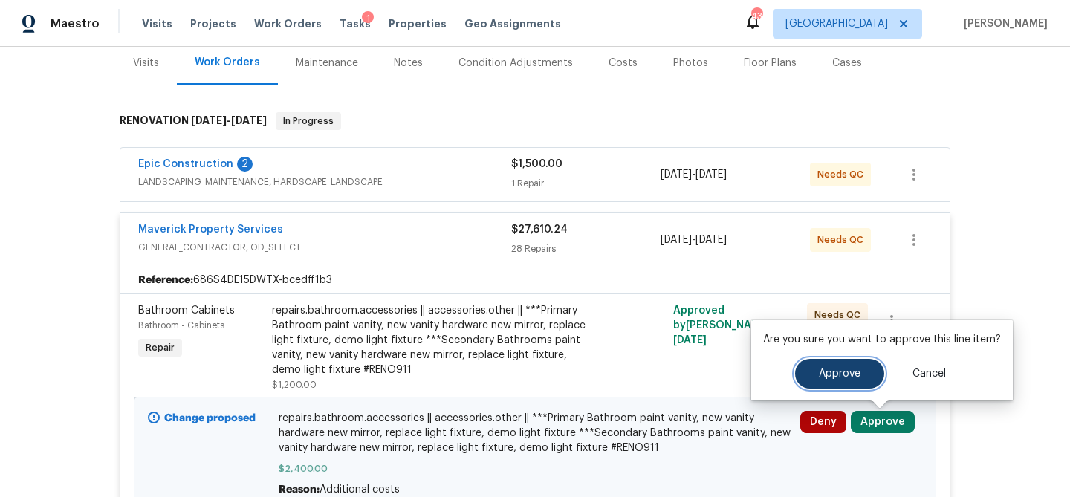
click at [834, 375] on span "Approve" at bounding box center [840, 374] width 42 height 11
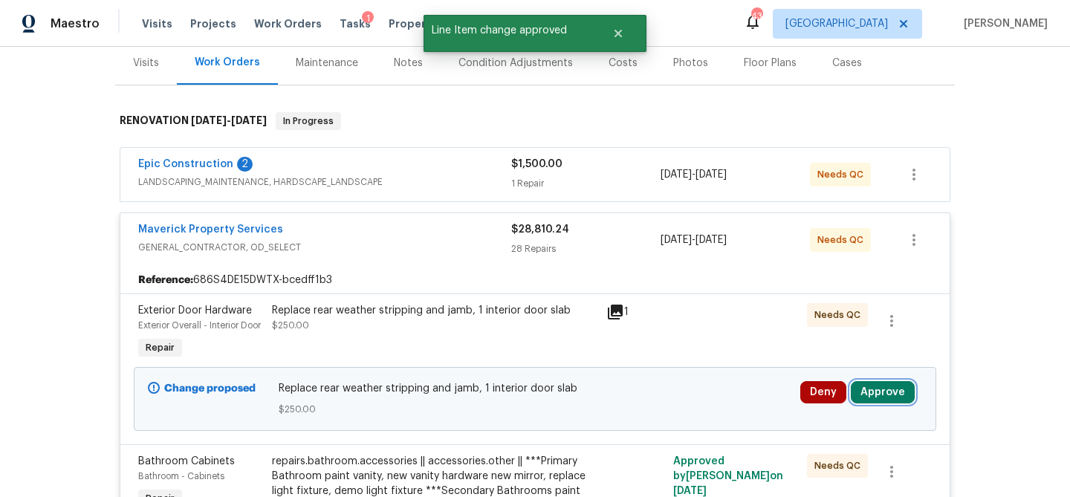
click at [894, 404] on button "Approve" at bounding box center [883, 392] width 64 height 22
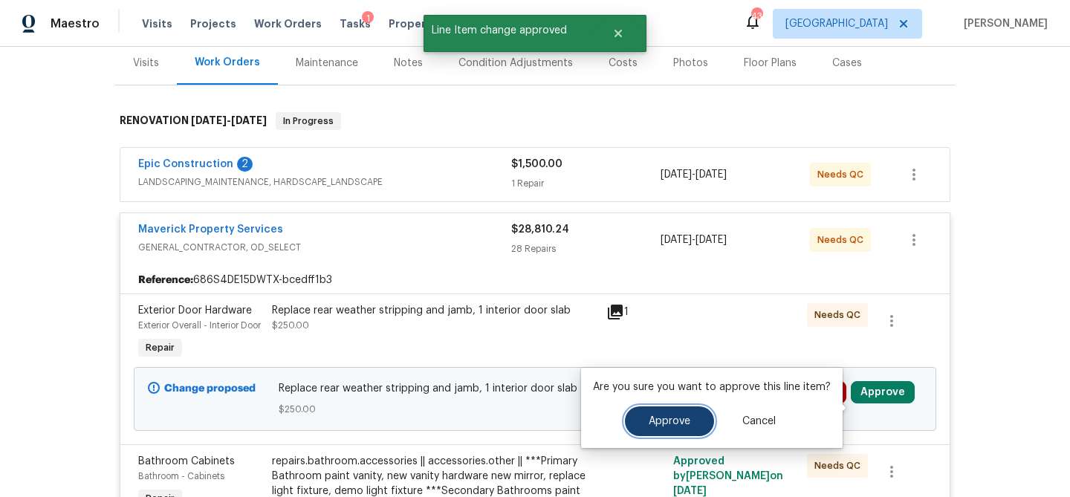
click at [667, 415] on button "Approve" at bounding box center [669, 422] width 89 height 30
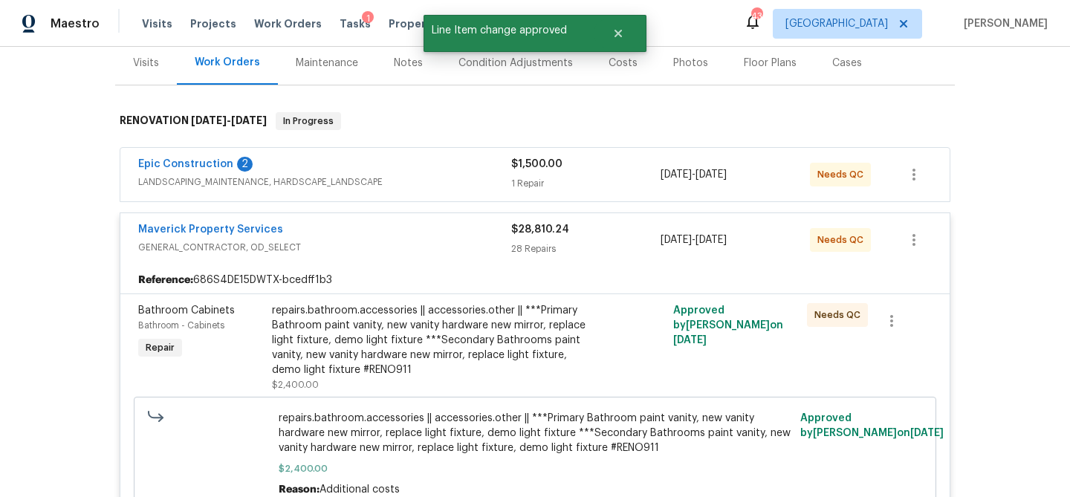
click at [389, 239] on div "Maverick Property Services" at bounding box center [324, 231] width 373 height 18
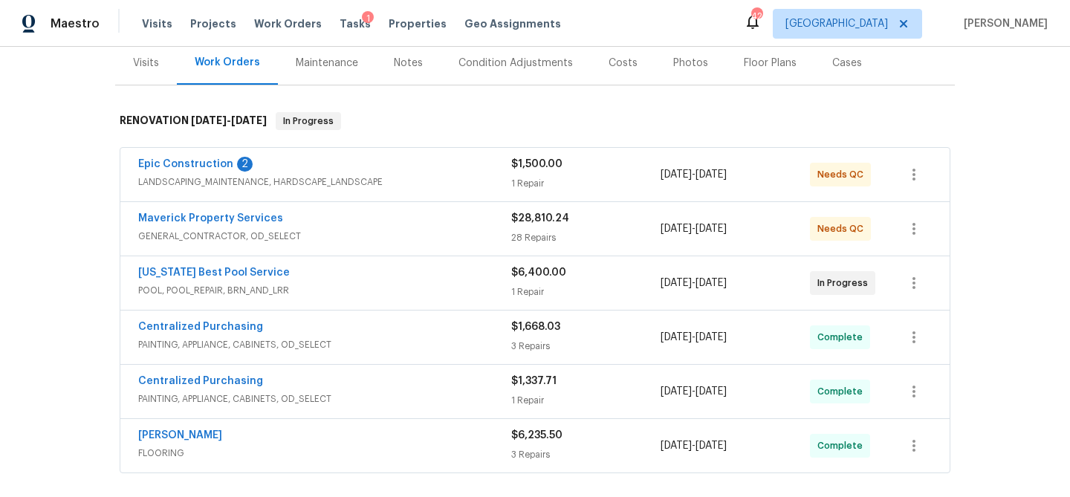
click at [344, 31] on div "Visits Projects Work Orders Tasks 1 Properties Geo Assignments" at bounding box center [360, 24] width 437 height 30
click at [340, 25] on span "Tasks" at bounding box center [355, 24] width 31 height 10
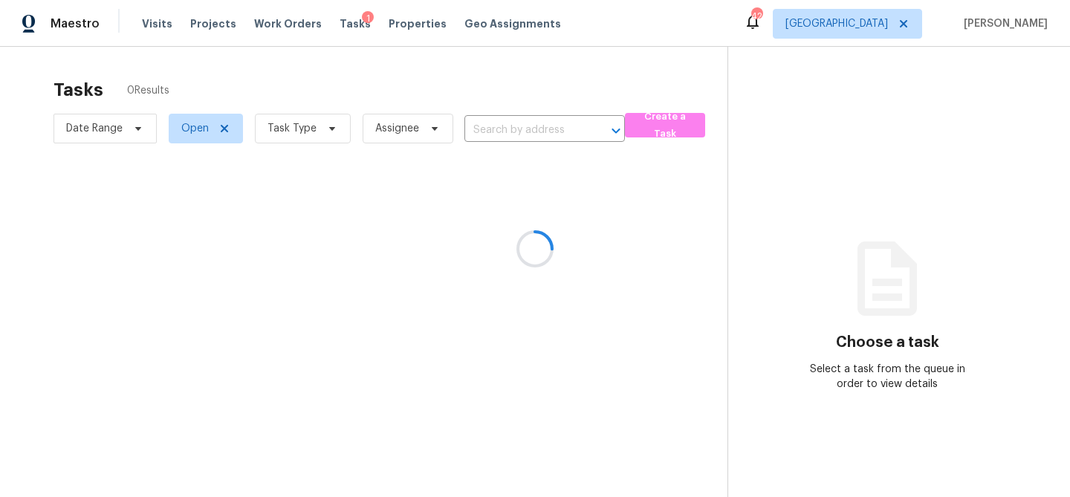
click at [331, 131] on div at bounding box center [535, 248] width 1070 height 497
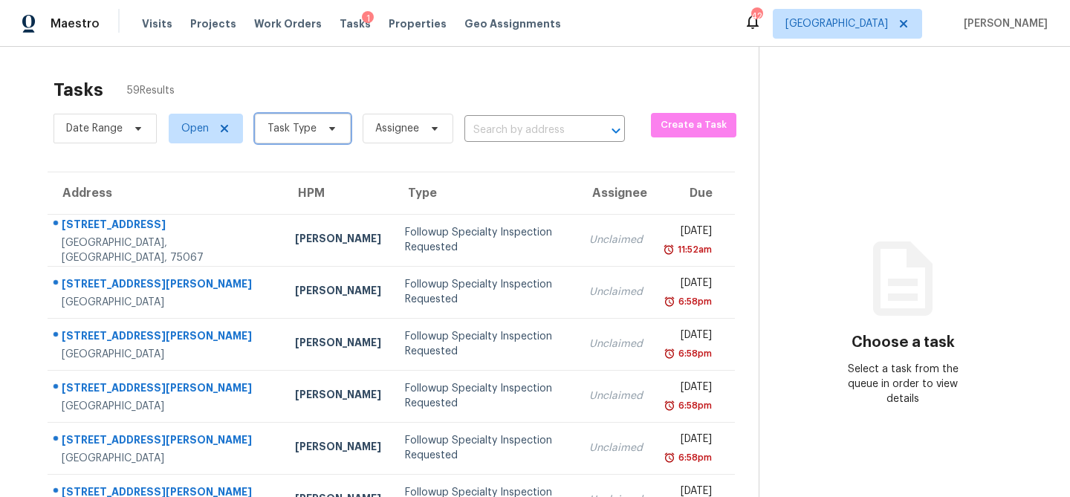
click at [330, 132] on icon at bounding box center [332, 129] width 12 height 12
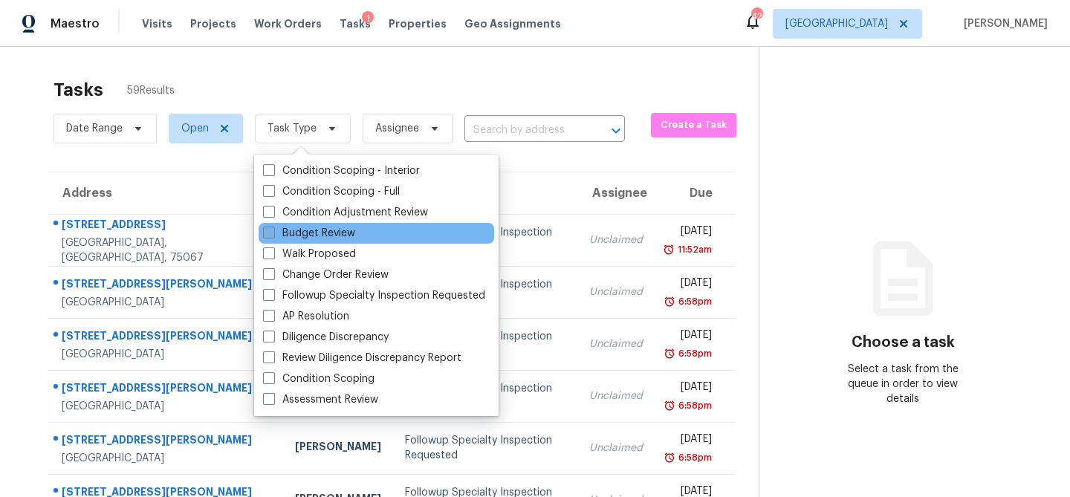
click at [329, 237] on label "Budget Review" at bounding box center [309, 233] width 92 height 15
click at [273, 236] on input "Budget Review" at bounding box center [268, 231] width 10 height 10
checkbox input "true"
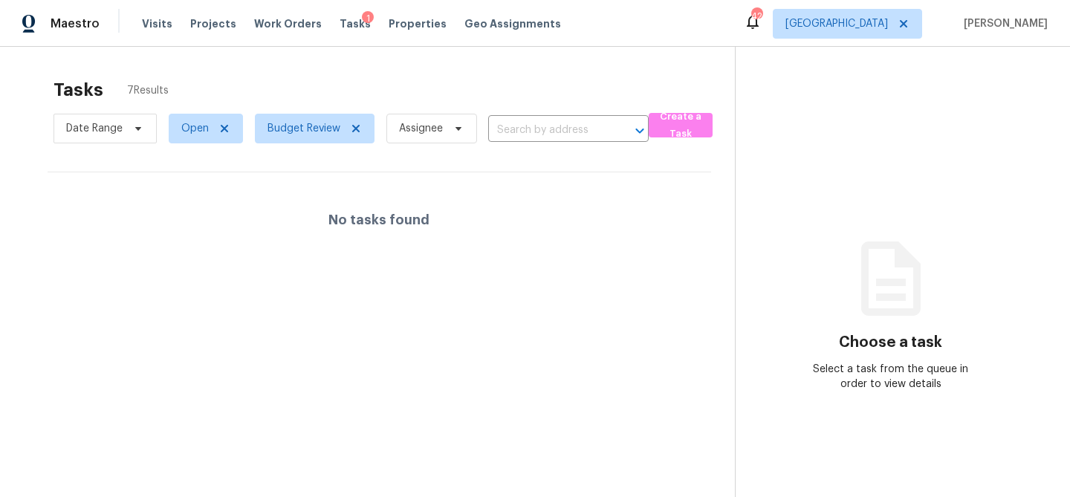
click at [445, 77] on div "Tasks 7 Results" at bounding box center [395, 90] width 682 height 39
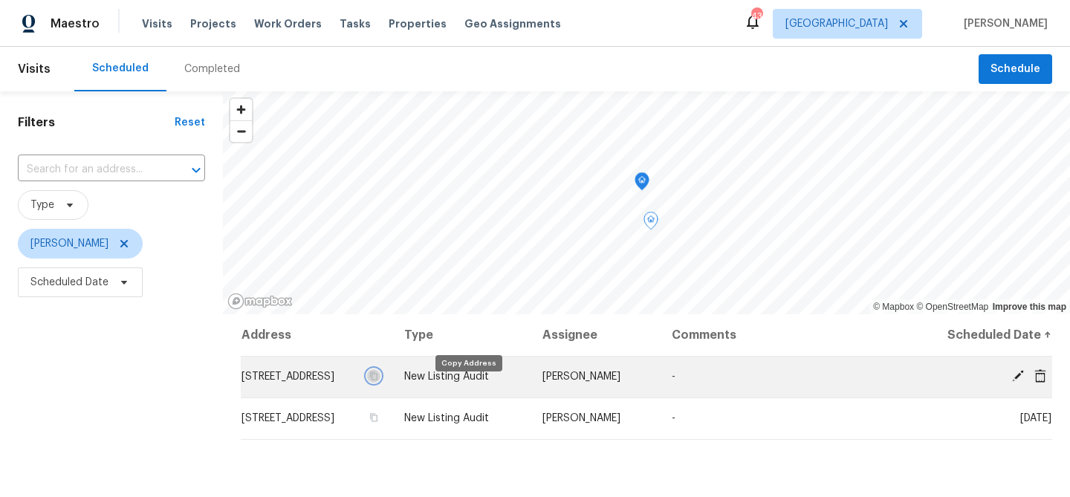
click at [378, 381] on icon "button" at bounding box center [373, 376] width 9 height 9
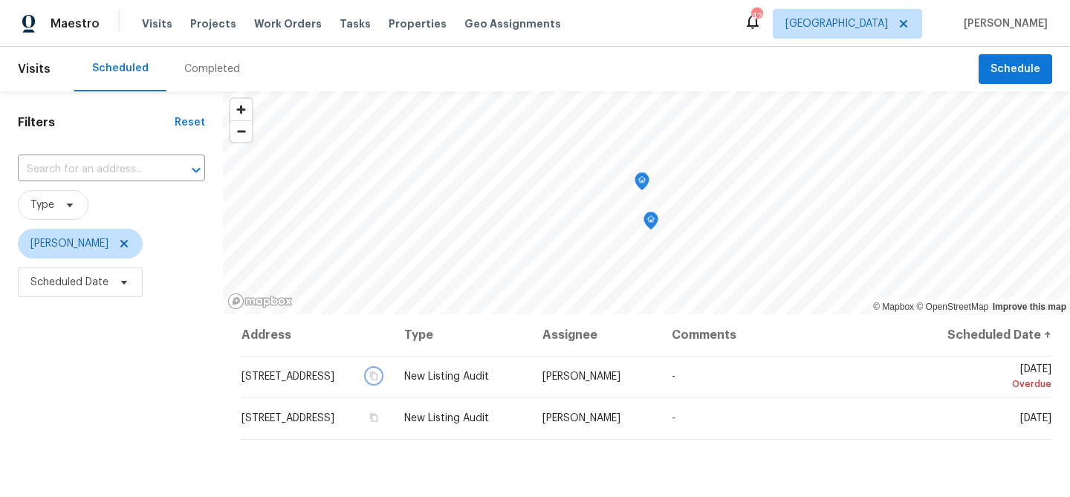
click at [654, 222] on icon "Map marker" at bounding box center [650, 221] width 13 height 17
